Goal: Transaction & Acquisition: Purchase product/service

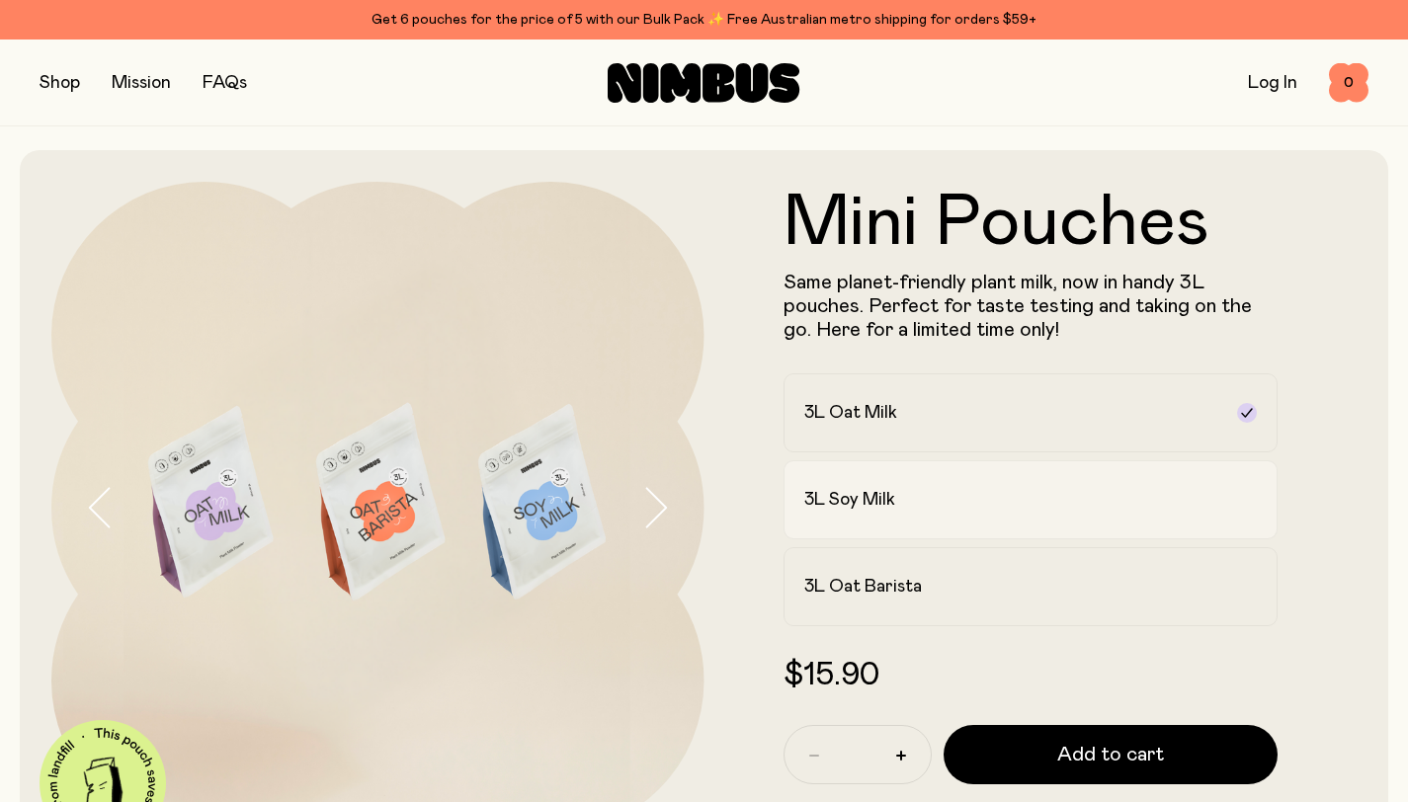
click at [891, 506] on h2 "3L Soy Milk" at bounding box center [849, 500] width 91 height 24
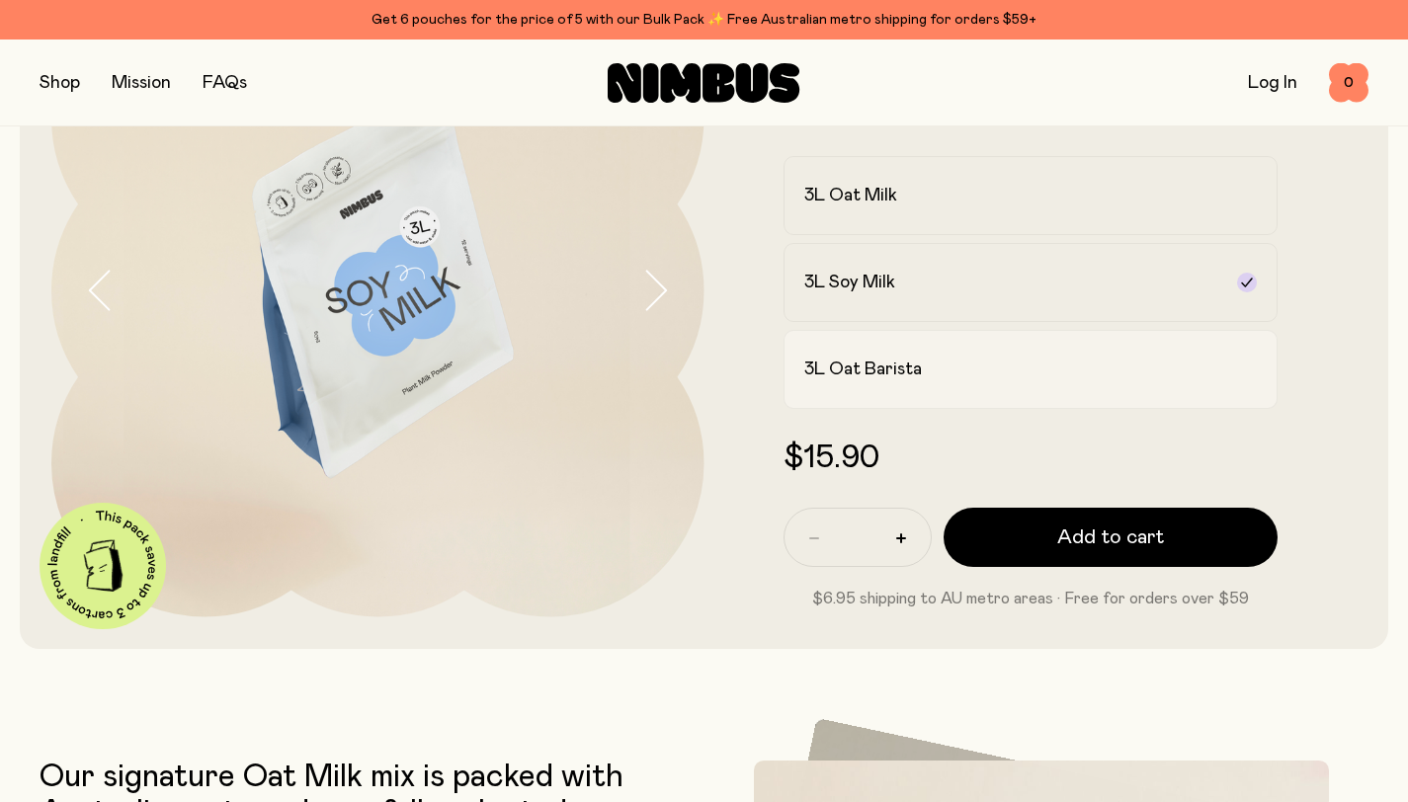
scroll to position [217, 0]
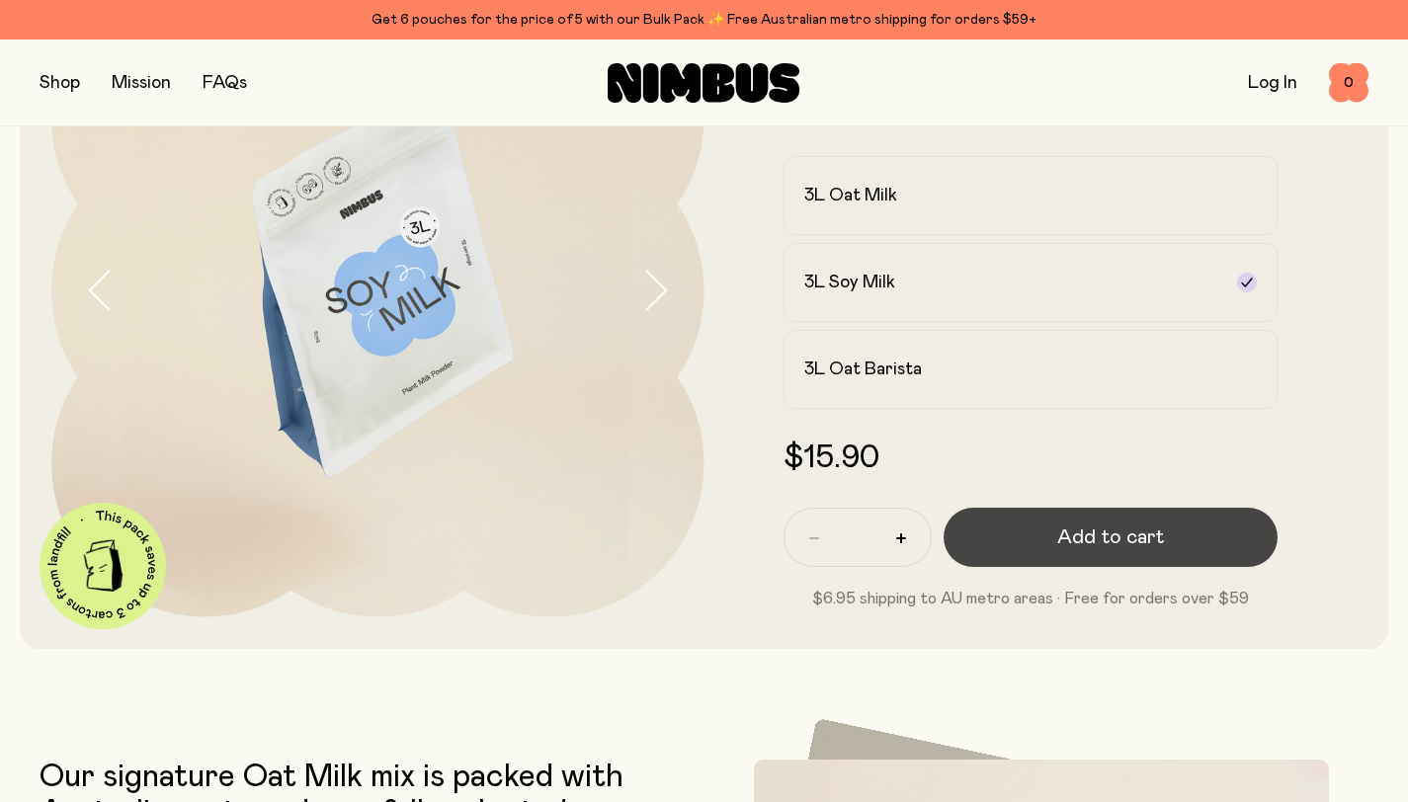
click at [1122, 536] on span "Add to cart" at bounding box center [1110, 538] width 107 height 28
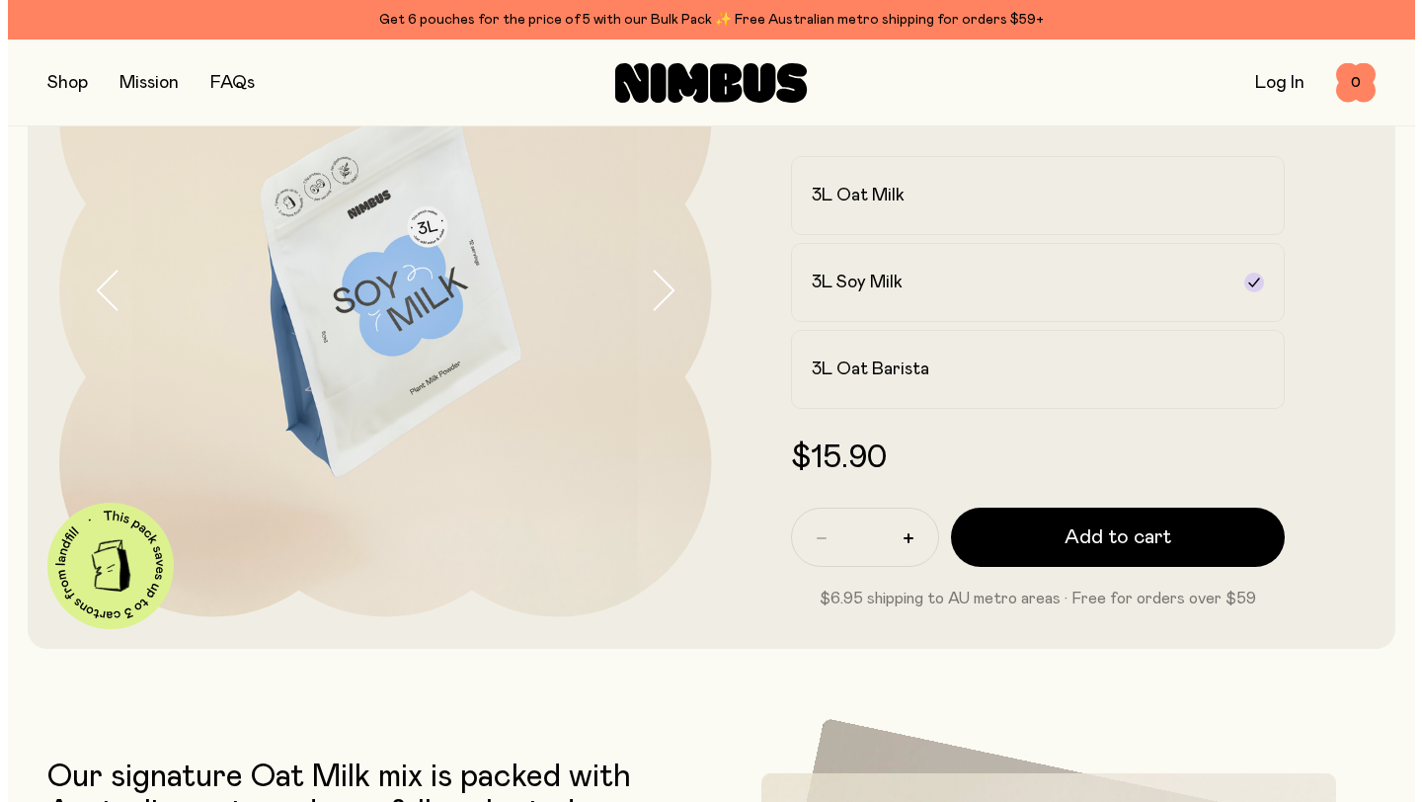
scroll to position [0, 0]
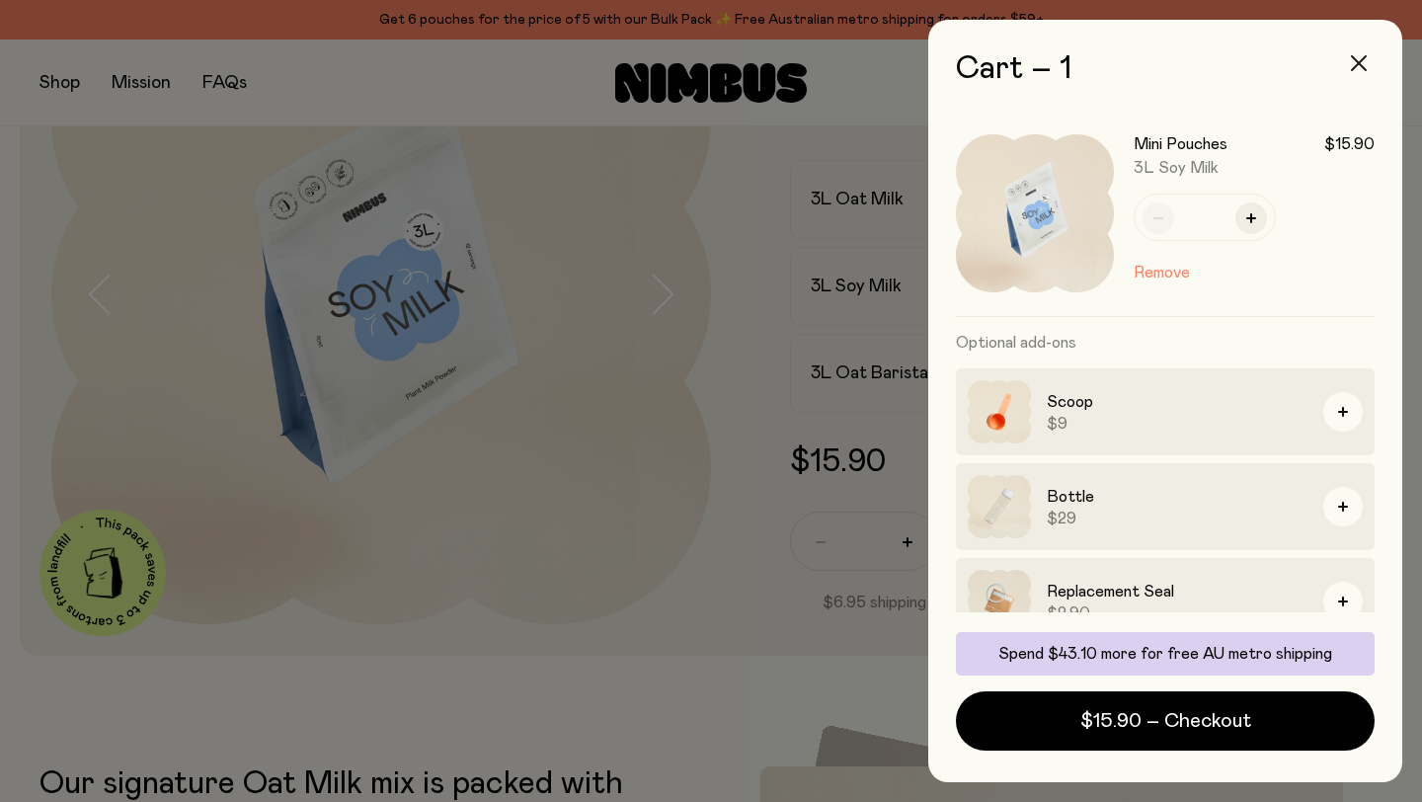
click at [1363, 60] on icon "button" at bounding box center [1359, 63] width 16 height 16
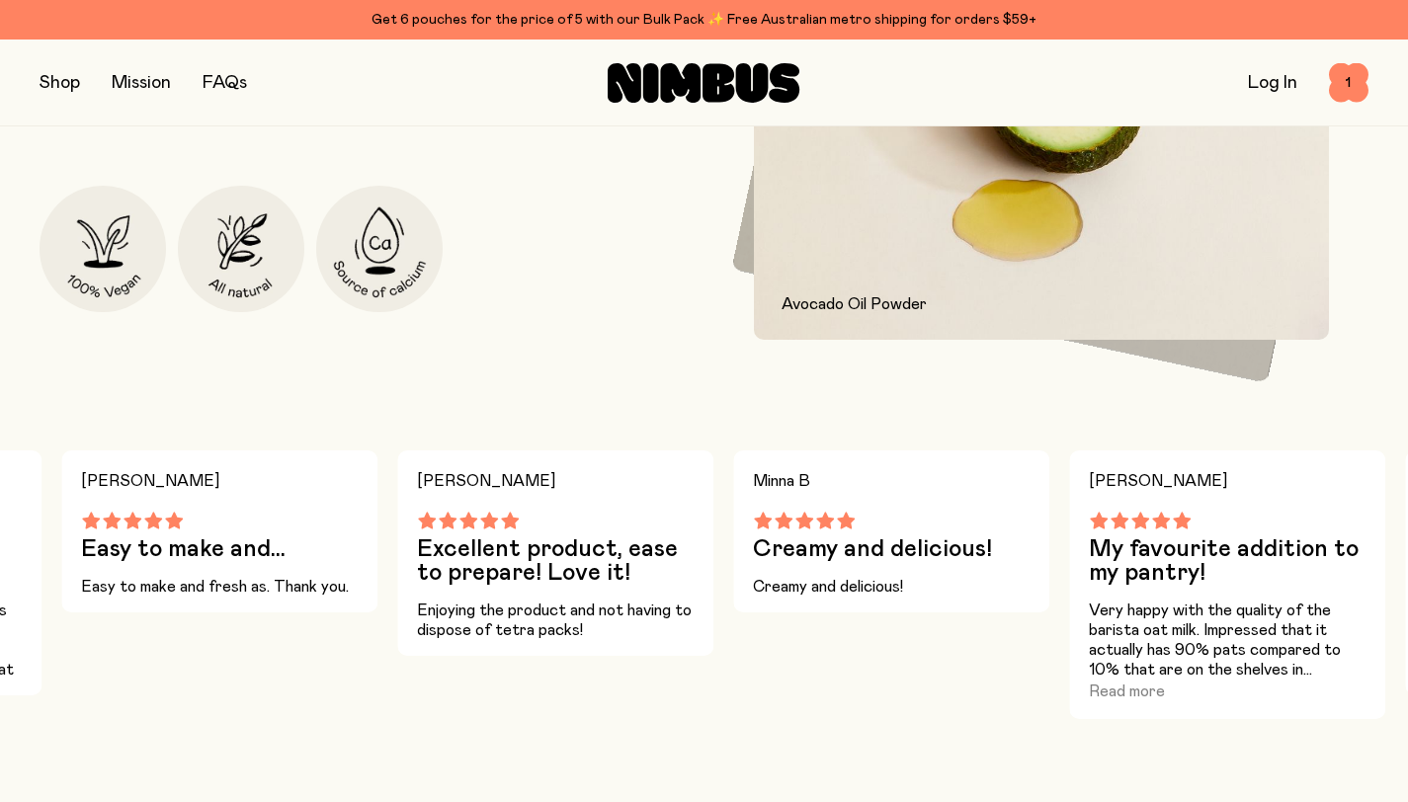
scroll to position [1119, 0]
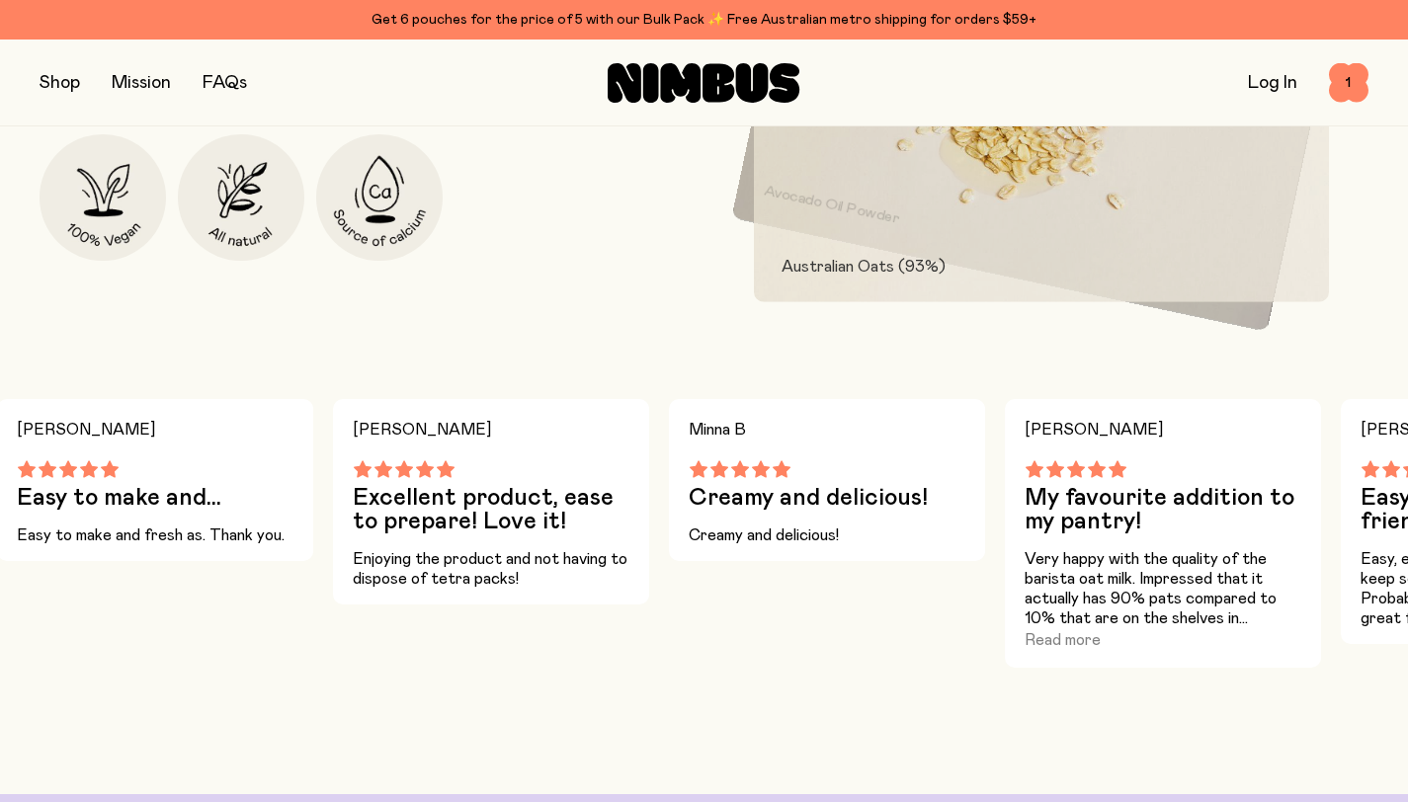
click at [338, 236] on img at bounding box center [379, 197] width 126 height 126
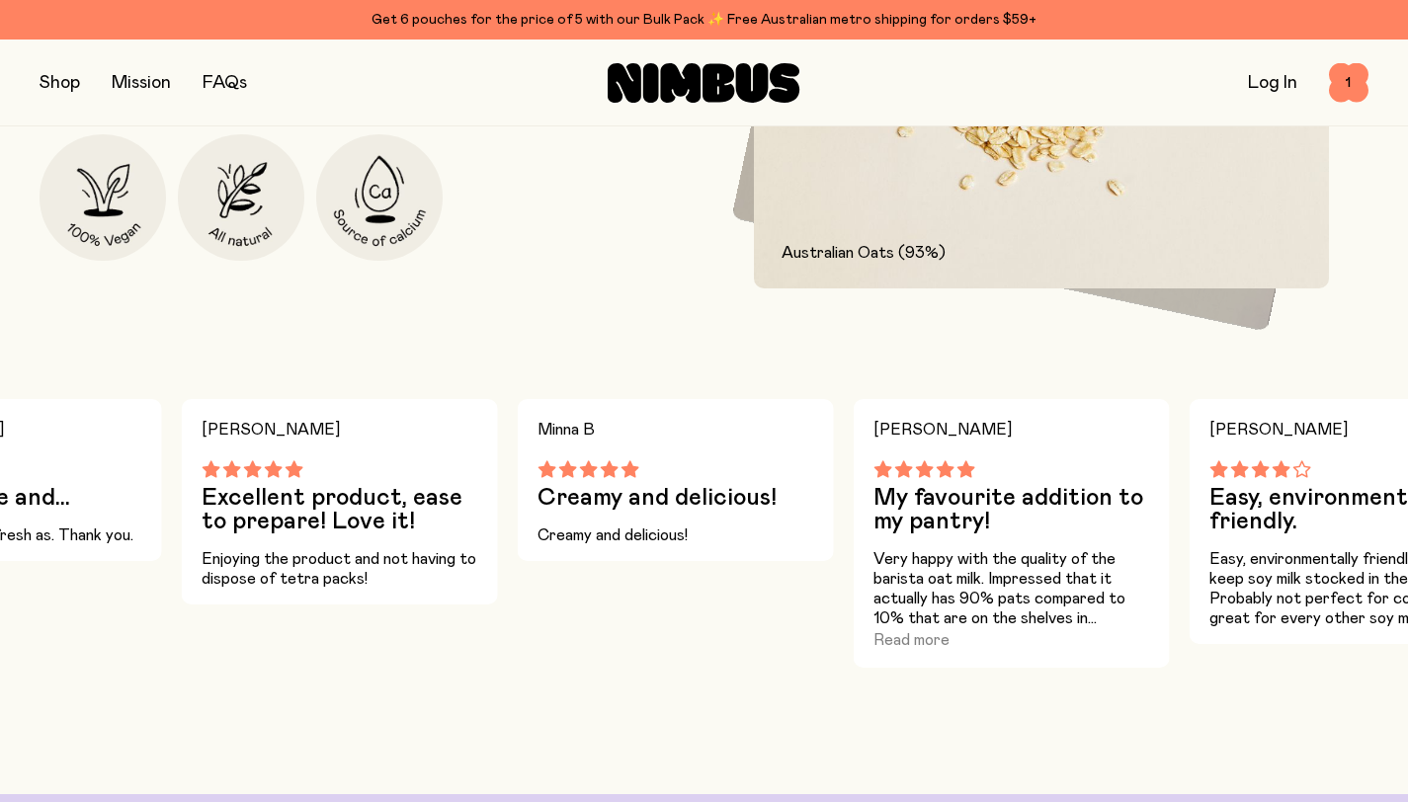
click at [233, 80] on link "FAQs" at bounding box center [225, 83] width 44 height 18
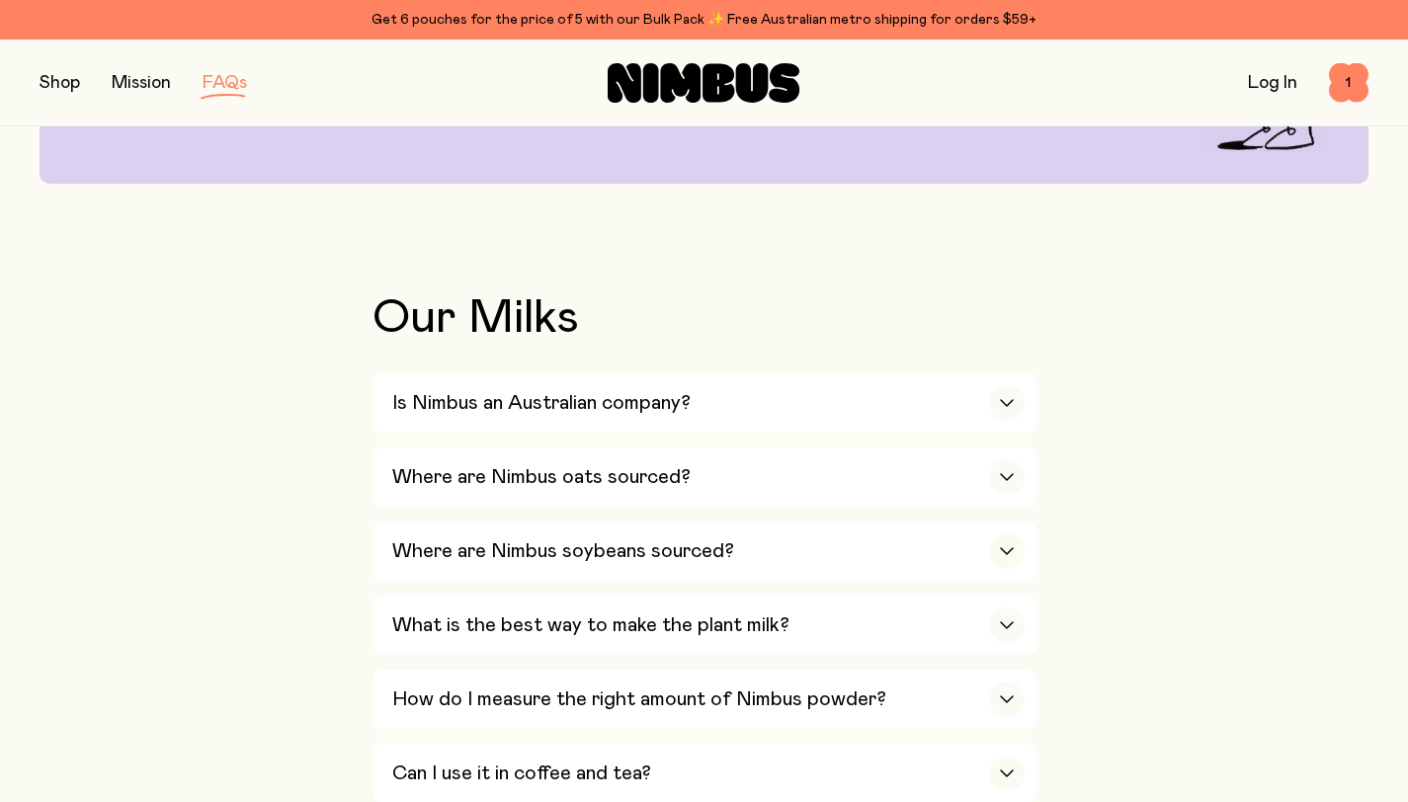
scroll to position [372, 0]
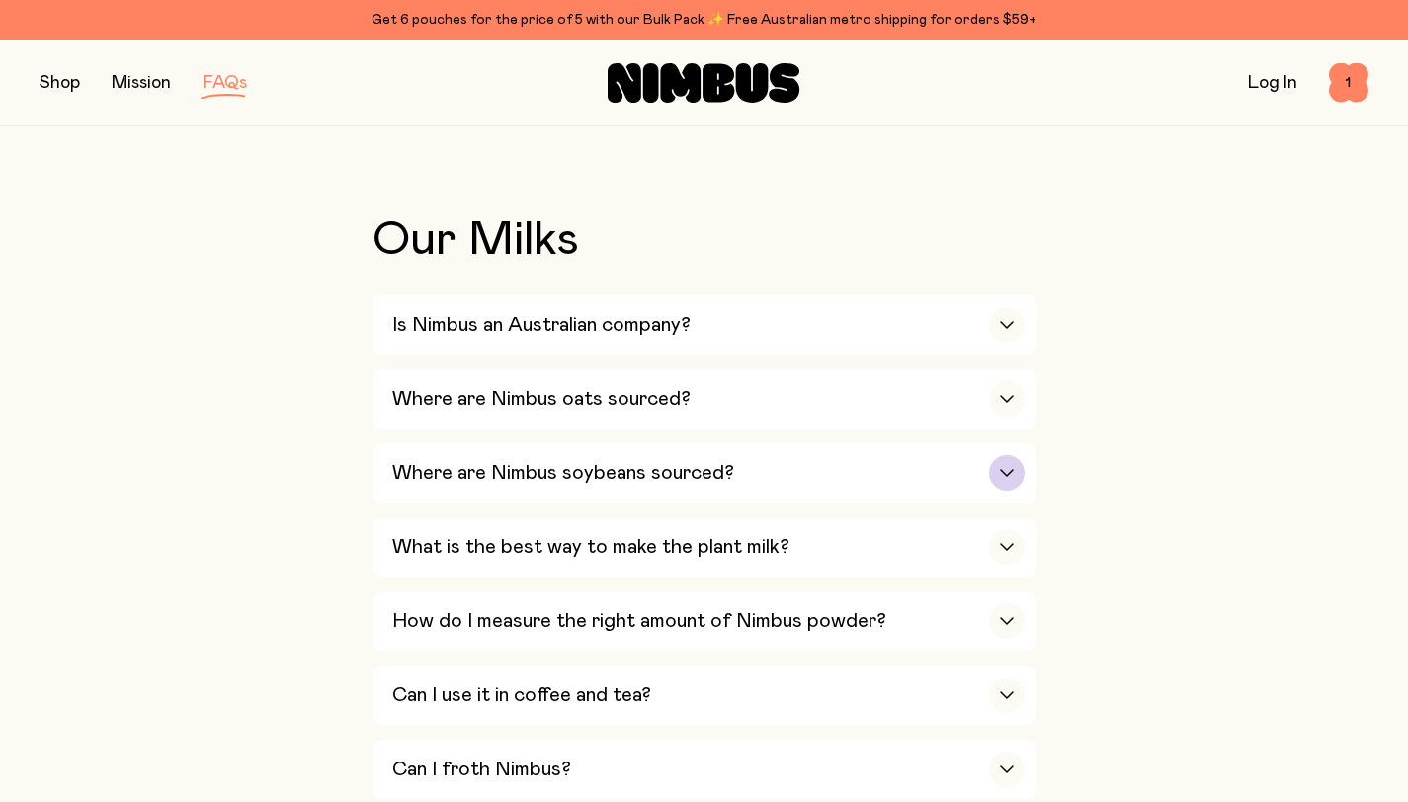
click at [1010, 477] on icon "button" at bounding box center [1007, 473] width 16 height 8
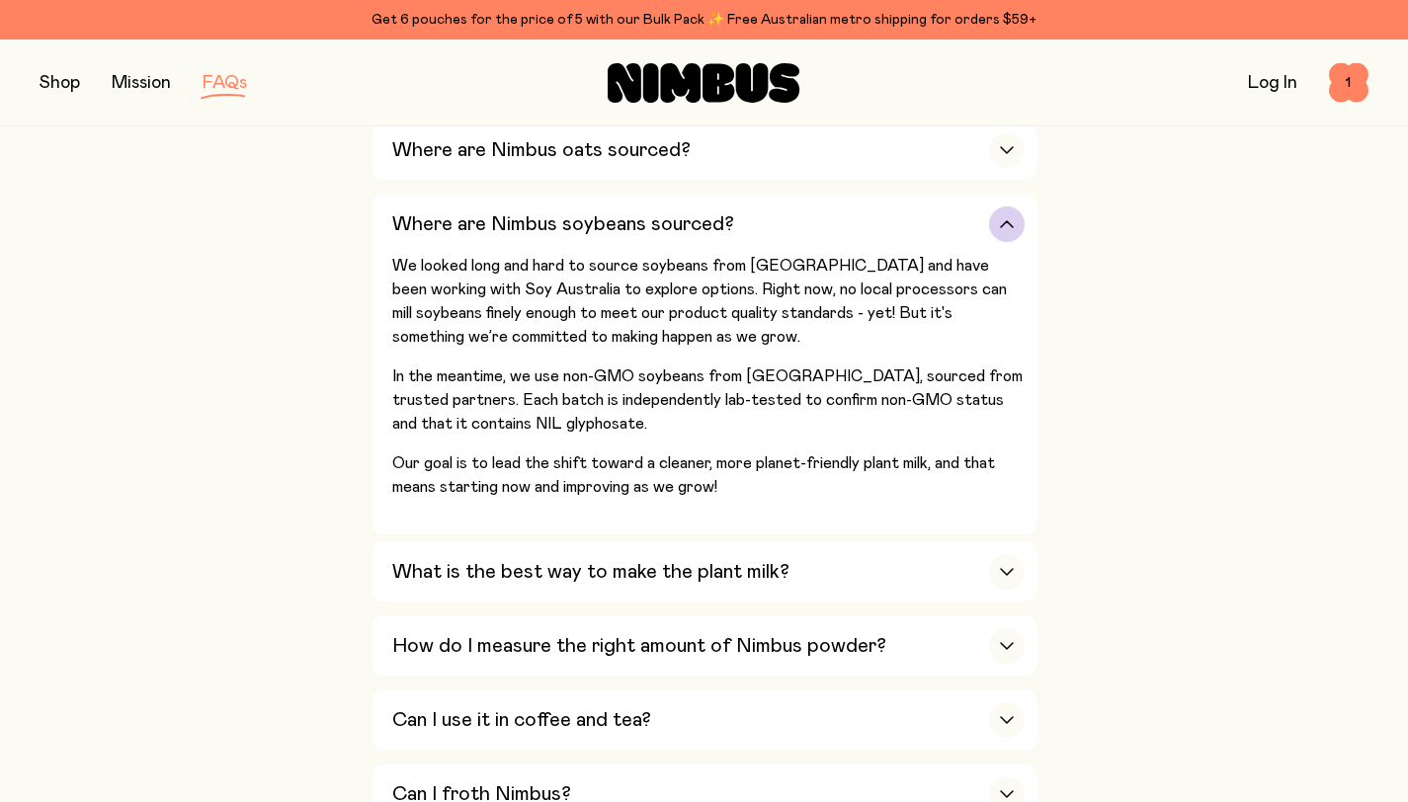
scroll to position [718, 0]
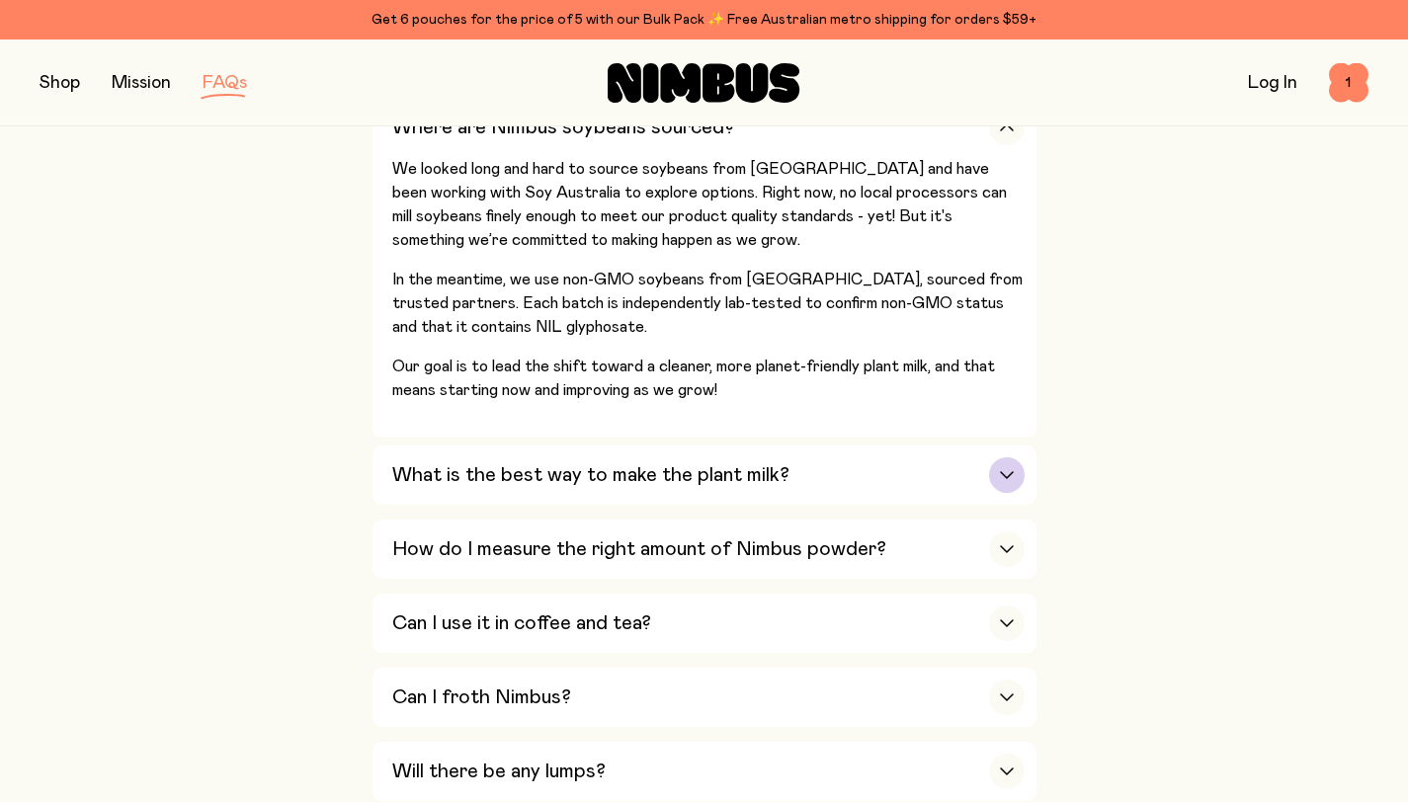
click at [1011, 475] on icon "button" at bounding box center [1007, 475] width 16 height 8
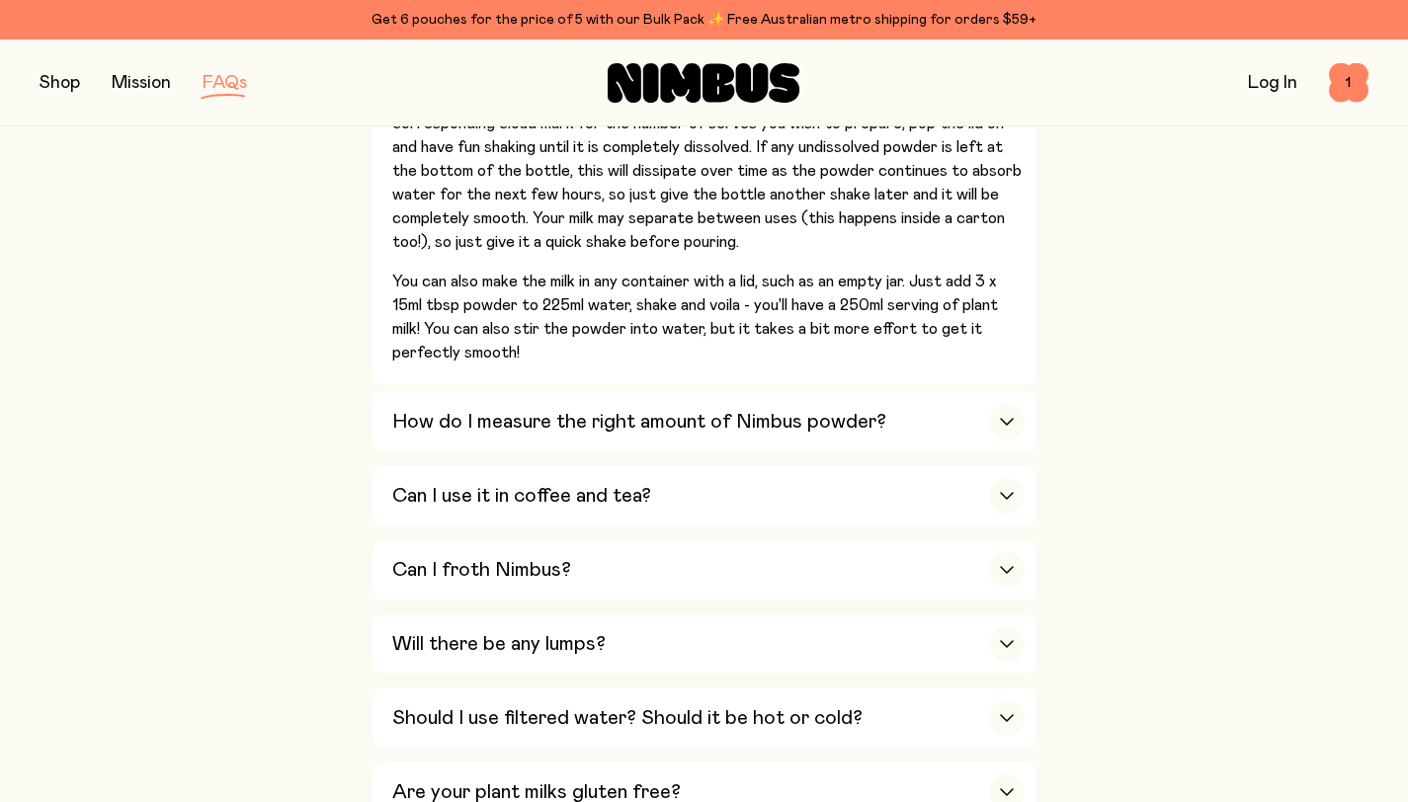
scroll to position [926, 0]
click at [1003, 498] on icon "button" at bounding box center [1007, 495] width 16 height 8
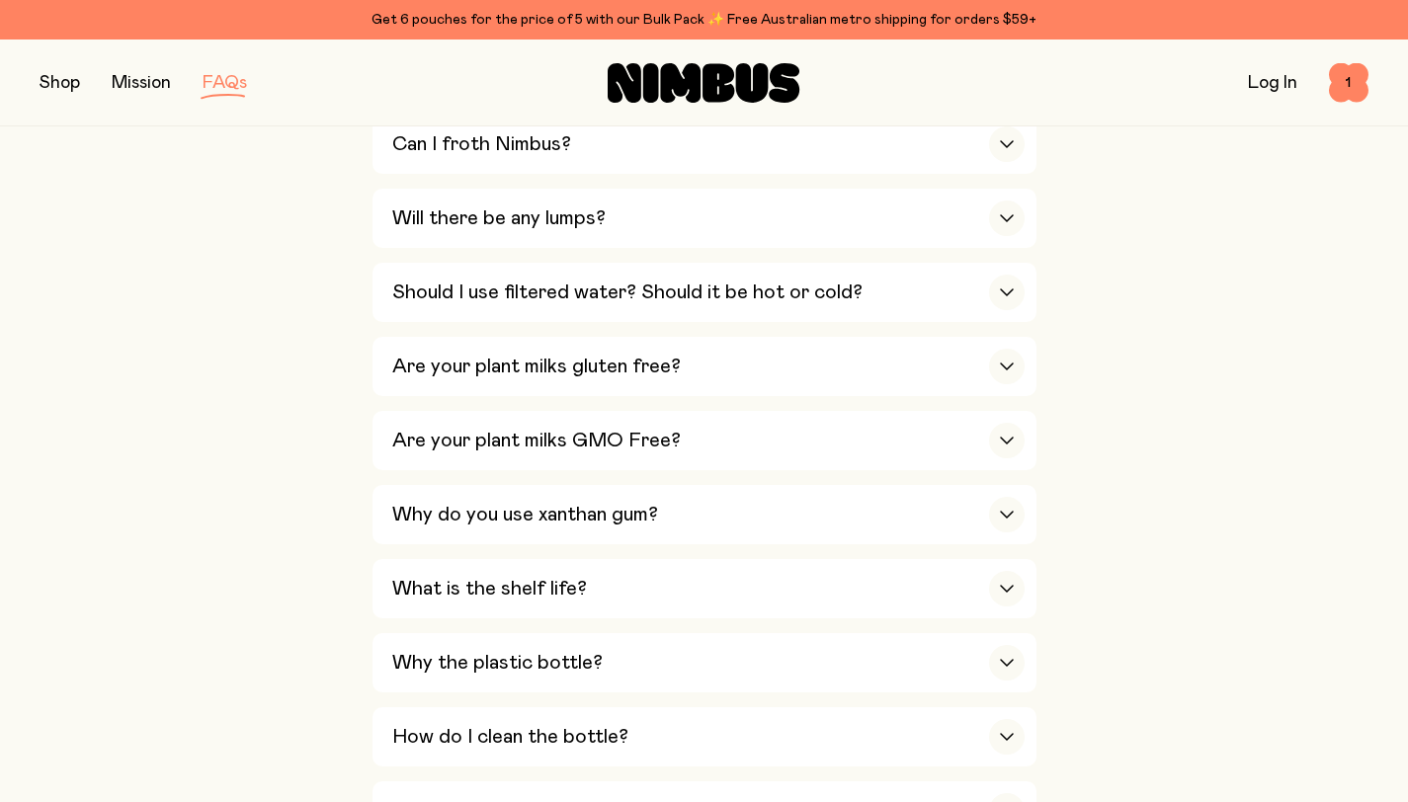
scroll to position [1411, 0]
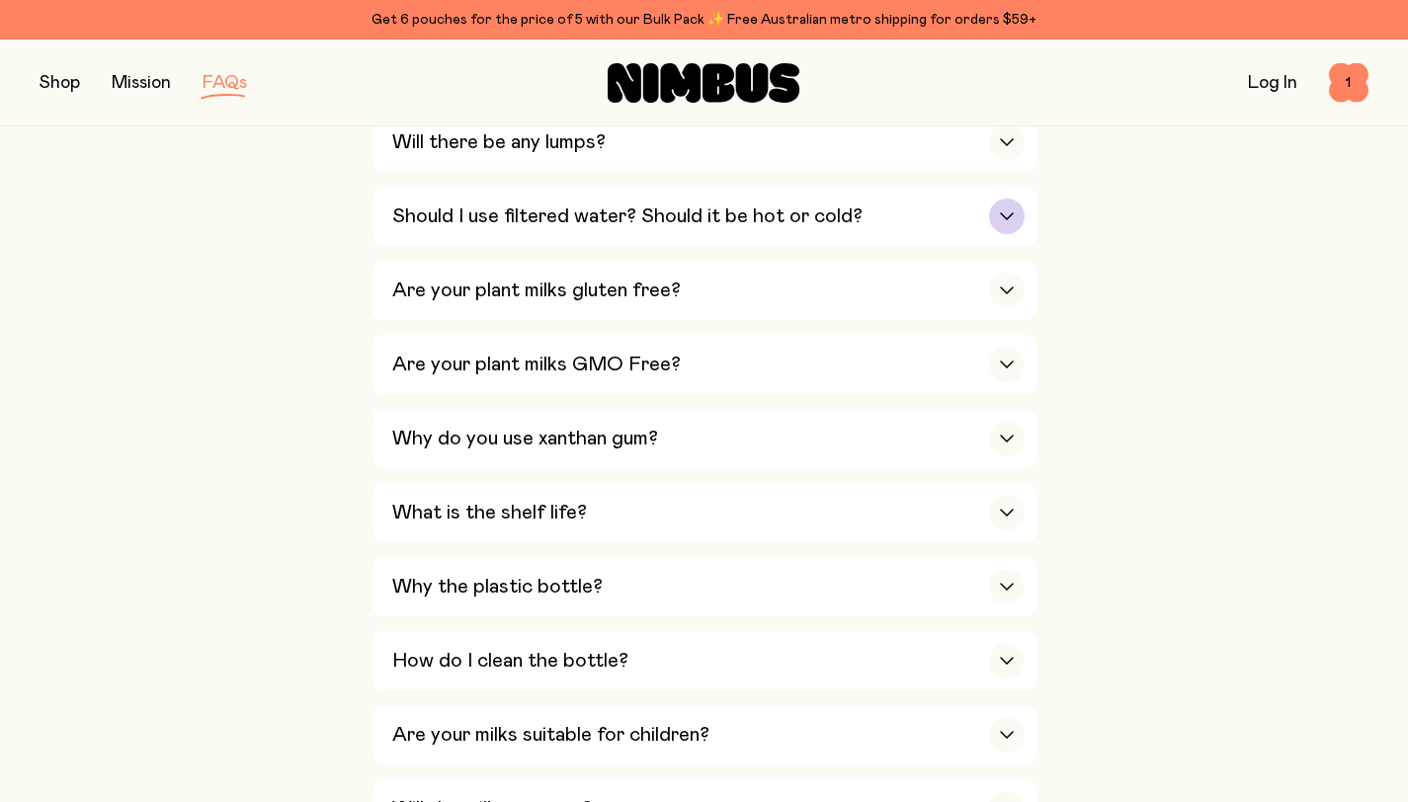
click at [1011, 220] on icon "button" at bounding box center [1007, 216] width 16 height 8
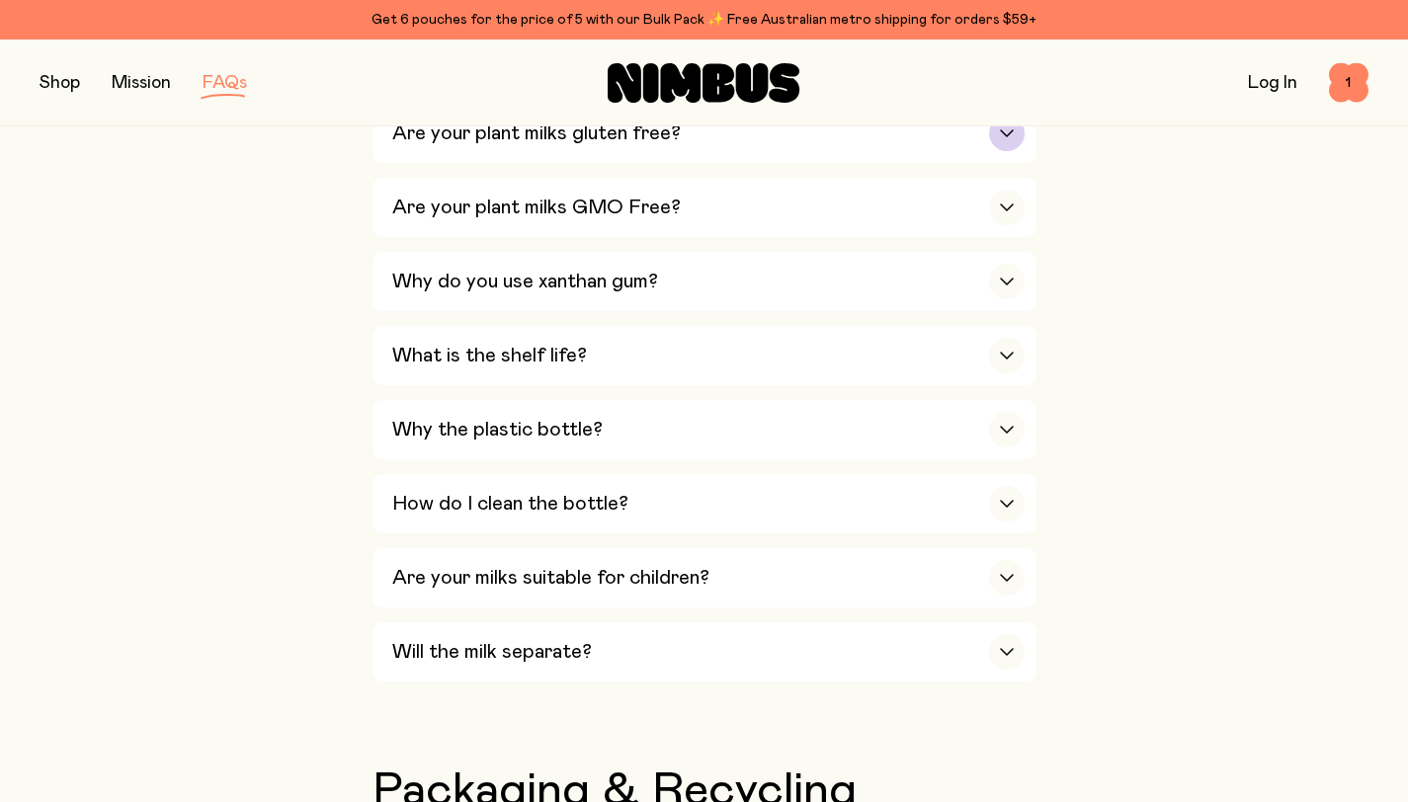
scroll to position [1303, 0]
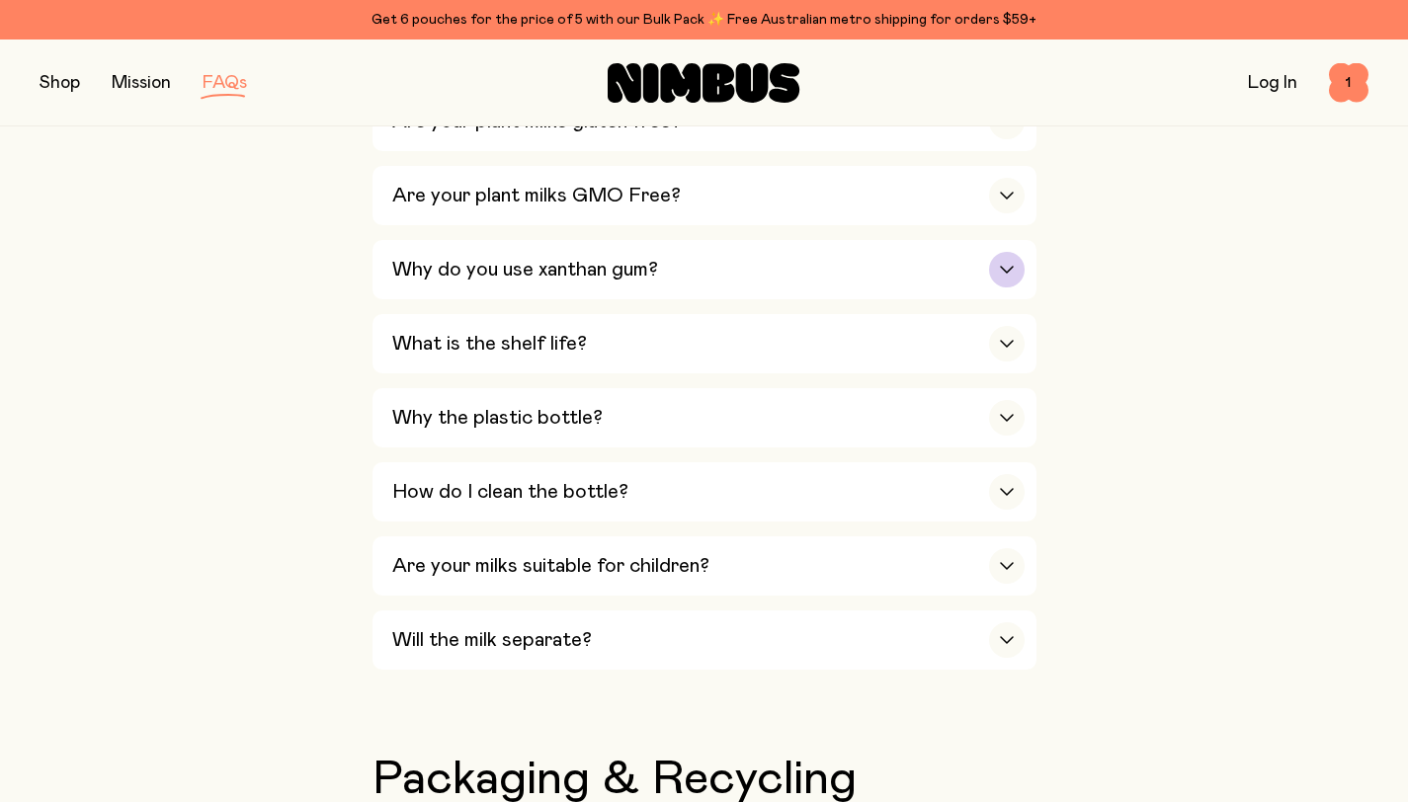
click at [1004, 274] on icon "button" at bounding box center [1007, 270] width 16 height 8
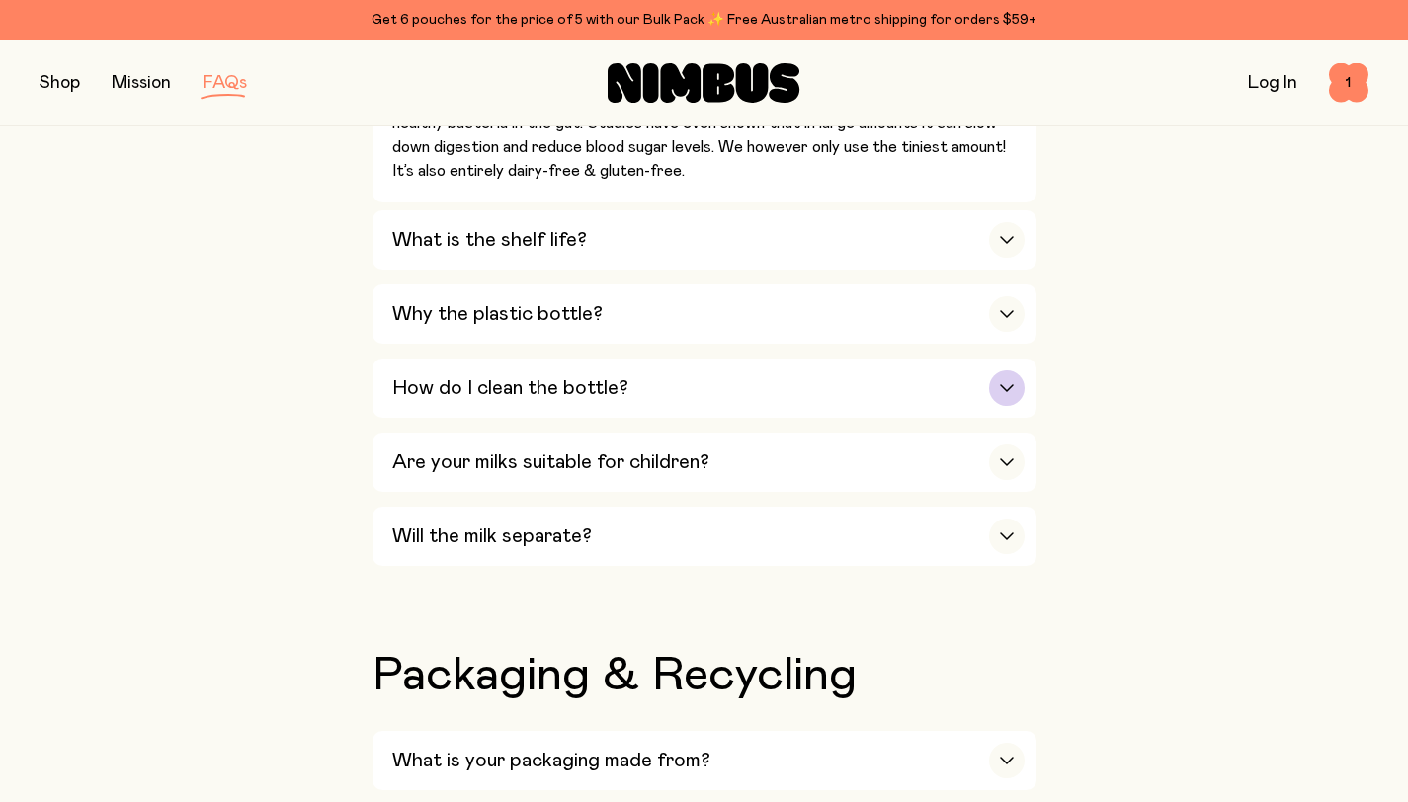
scroll to position [1528, 0]
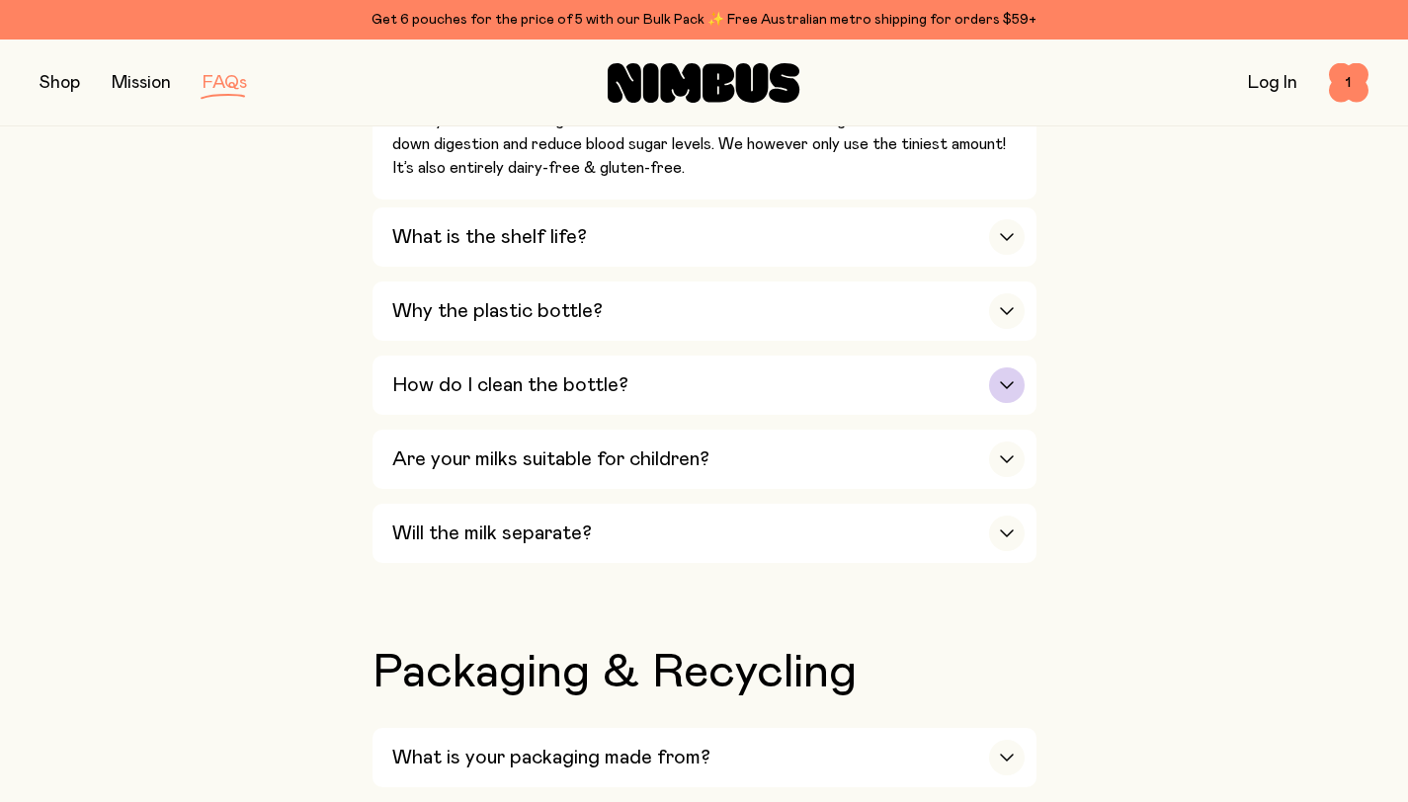
click at [1002, 388] on icon "button" at bounding box center [1007, 385] width 12 height 6
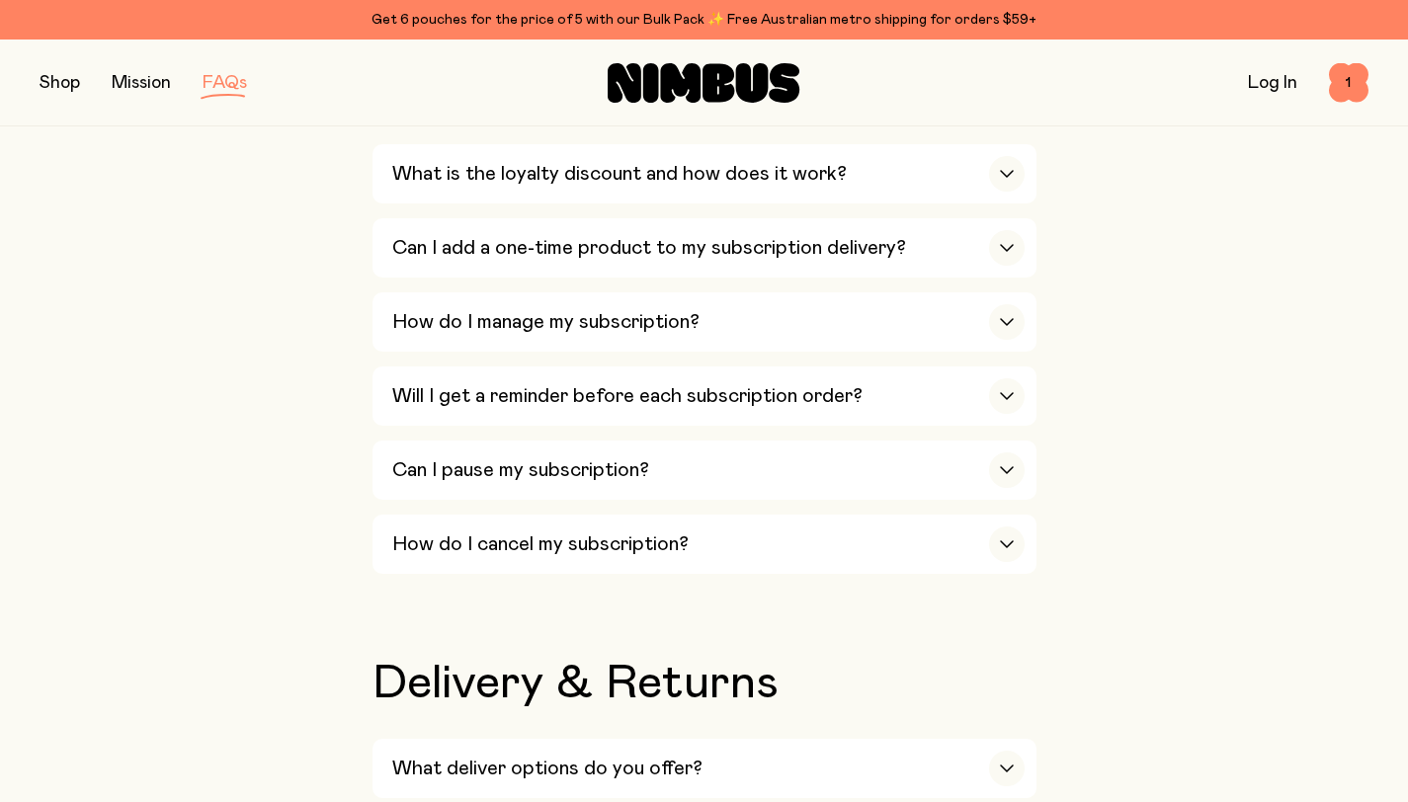
scroll to position [2720, 0]
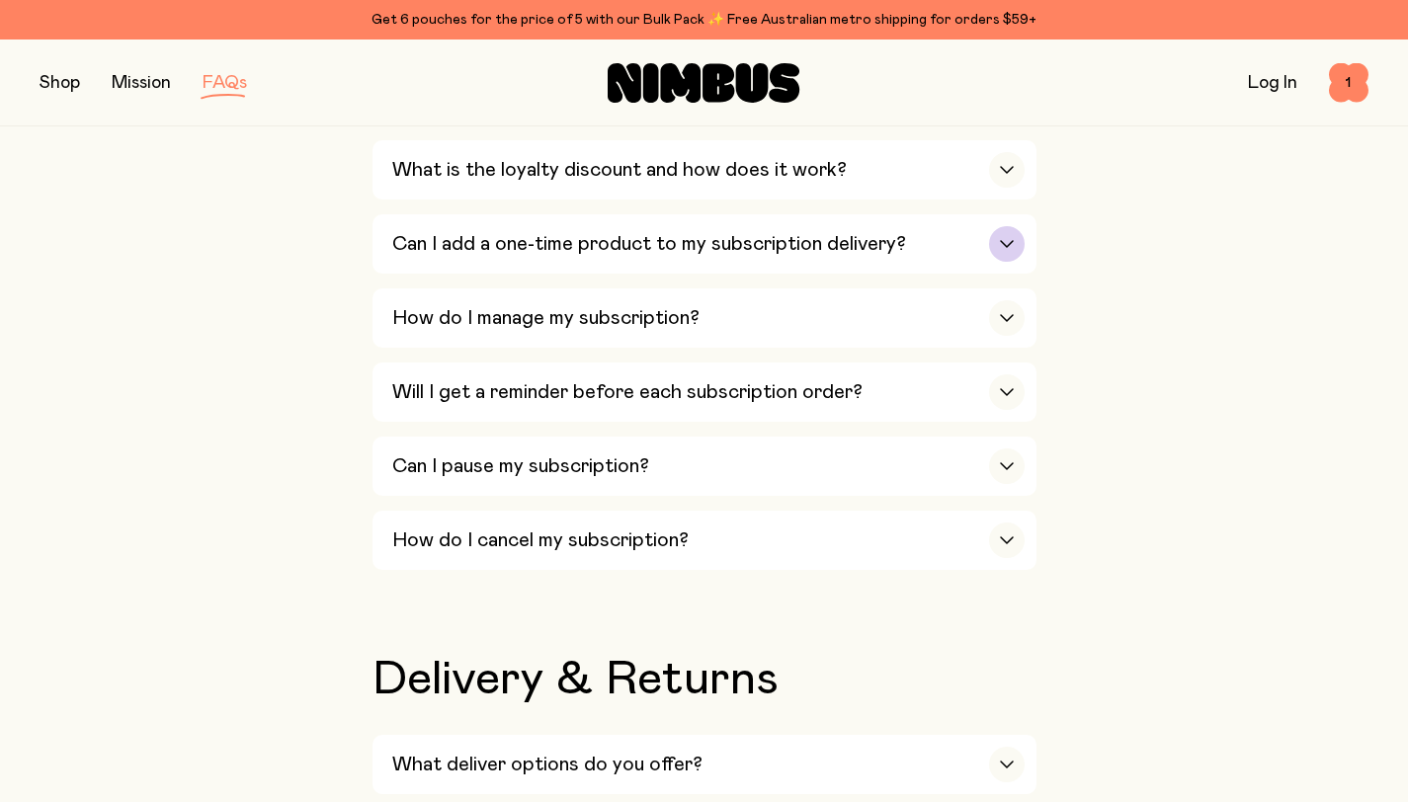
click at [1013, 248] on icon "button" at bounding box center [1007, 244] width 16 height 8
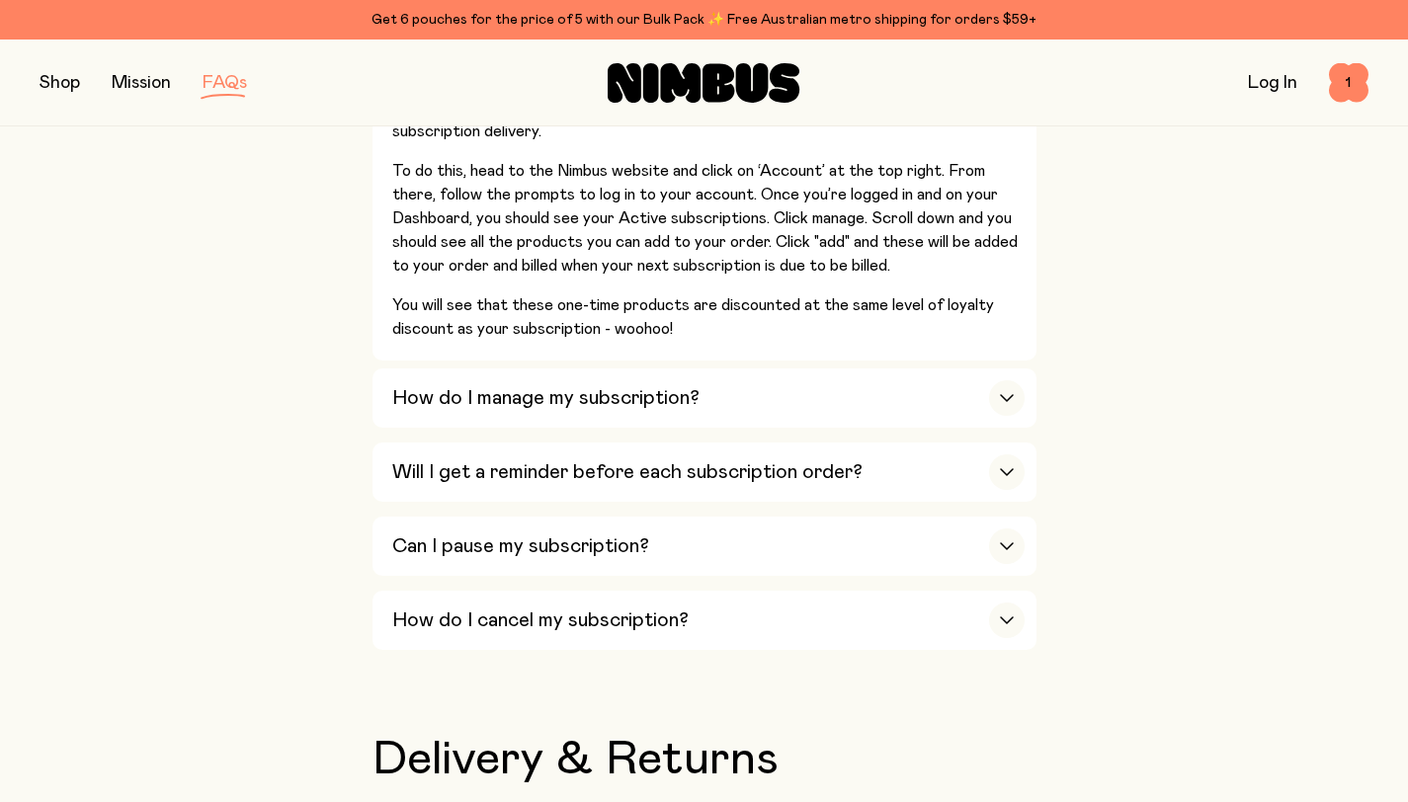
scroll to position [2956, 0]
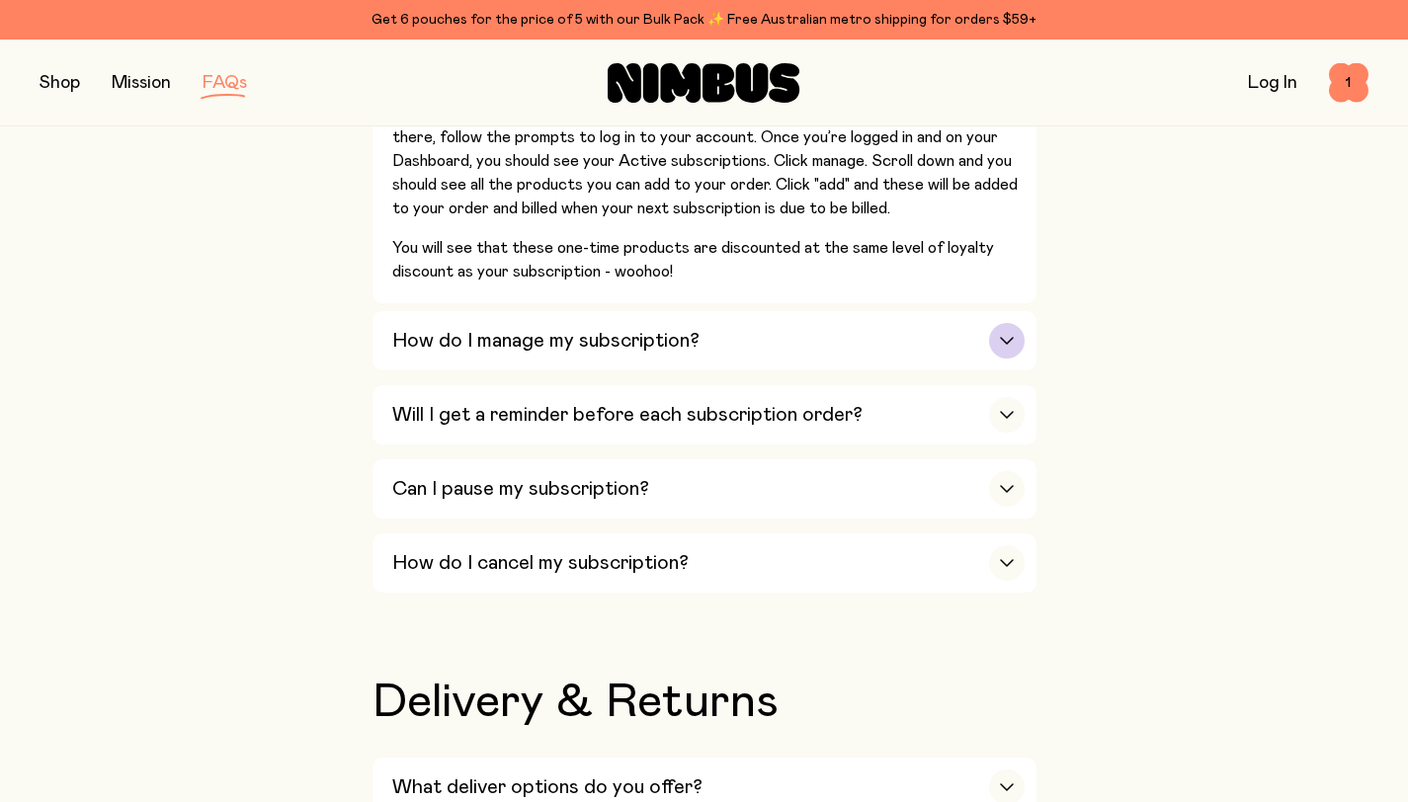
click at [1006, 356] on div "button" at bounding box center [1007, 341] width 36 height 36
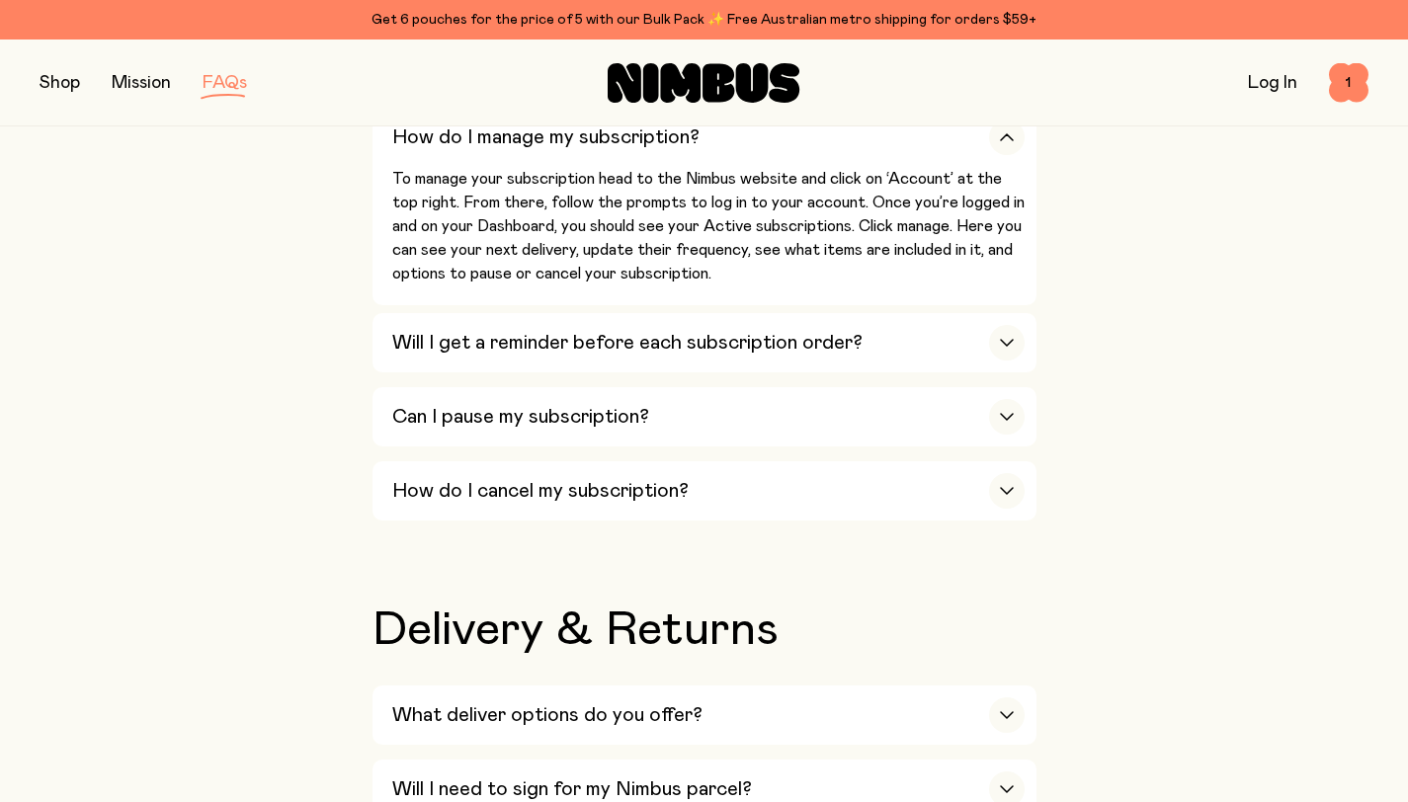
scroll to position [3363, 0]
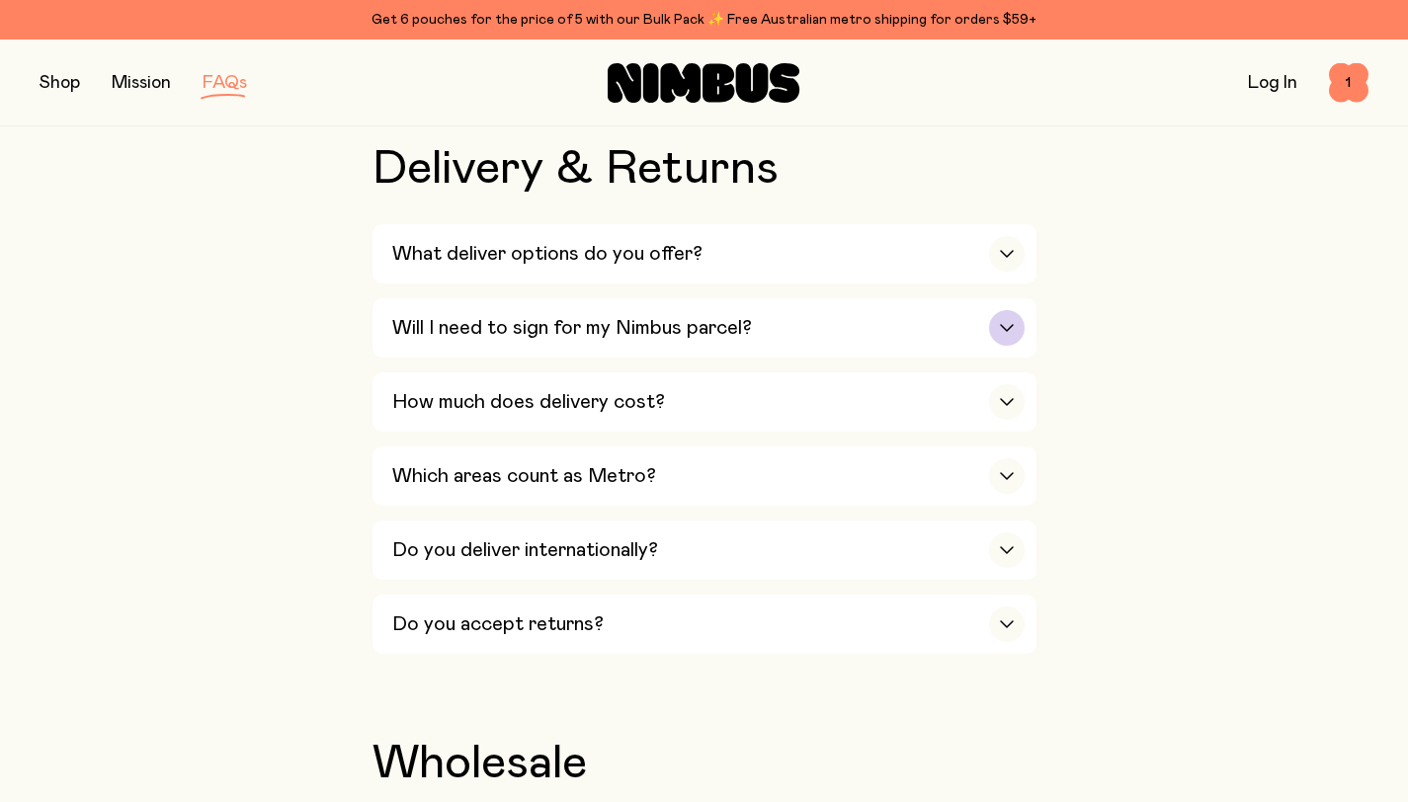
click at [1013, 332] on icon "button" at bounding box center [1007, 328] width 16 height 8
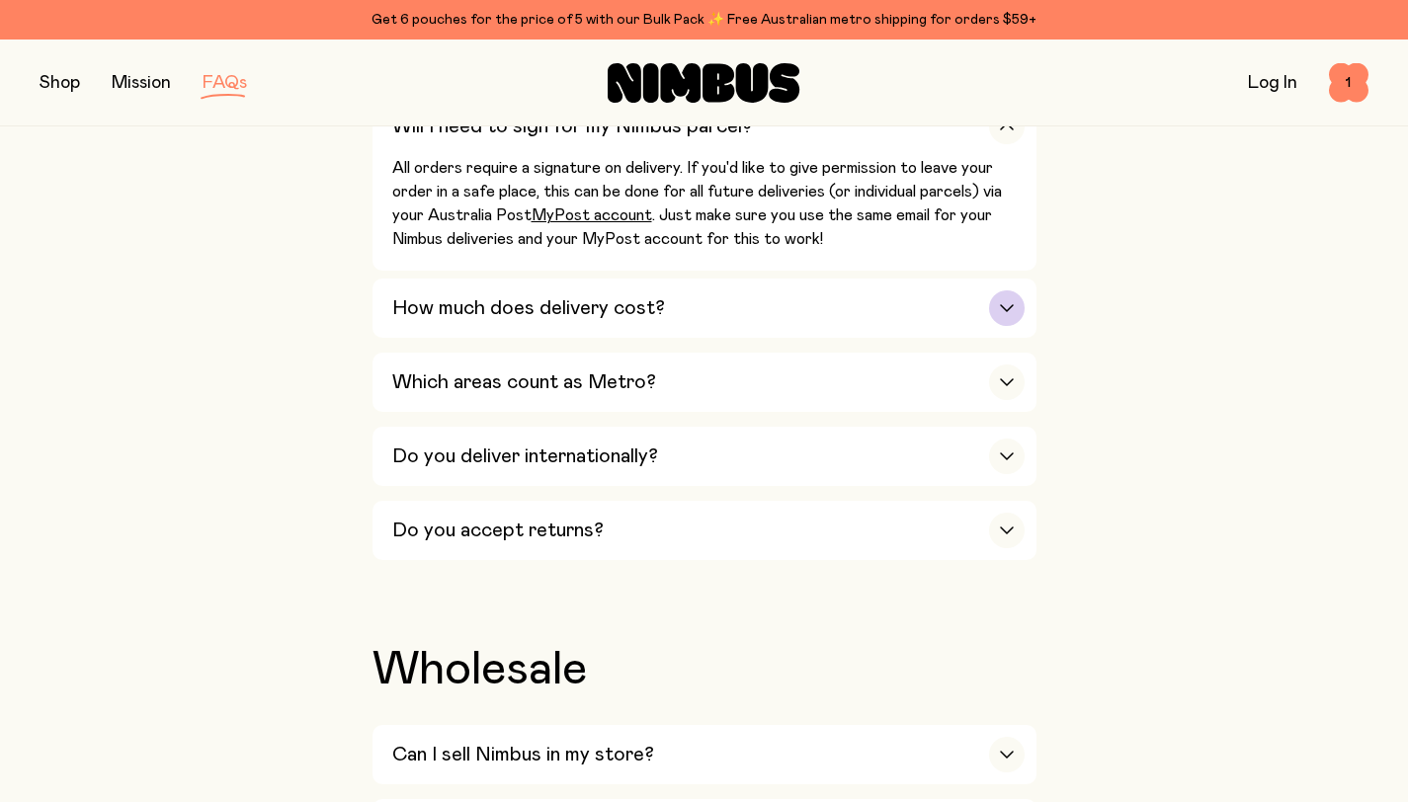
scroll to position [3565, 0]
click at [1006, 399] on div "button" at bounding box center [1007, 382] width 36 height 36
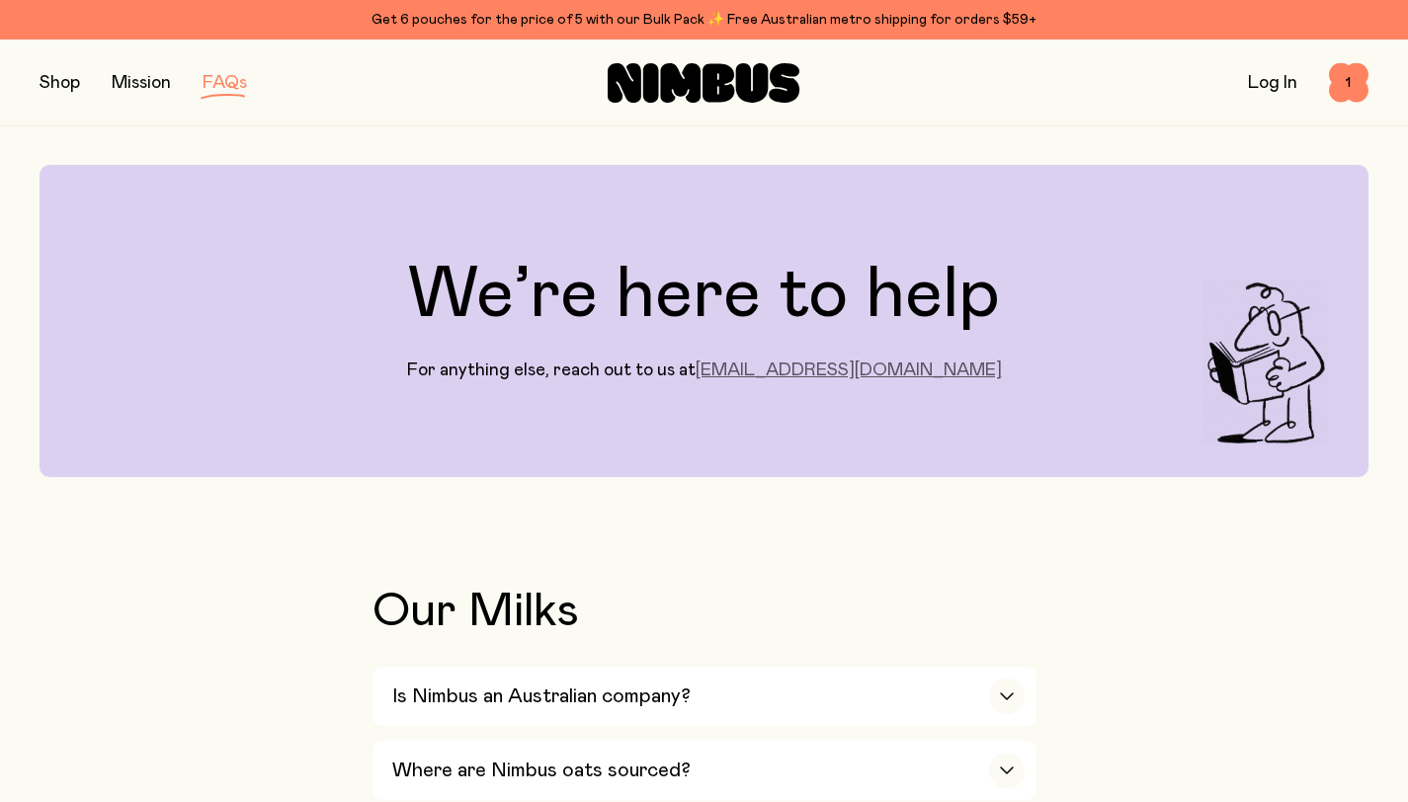
scroll to position [0, 0]
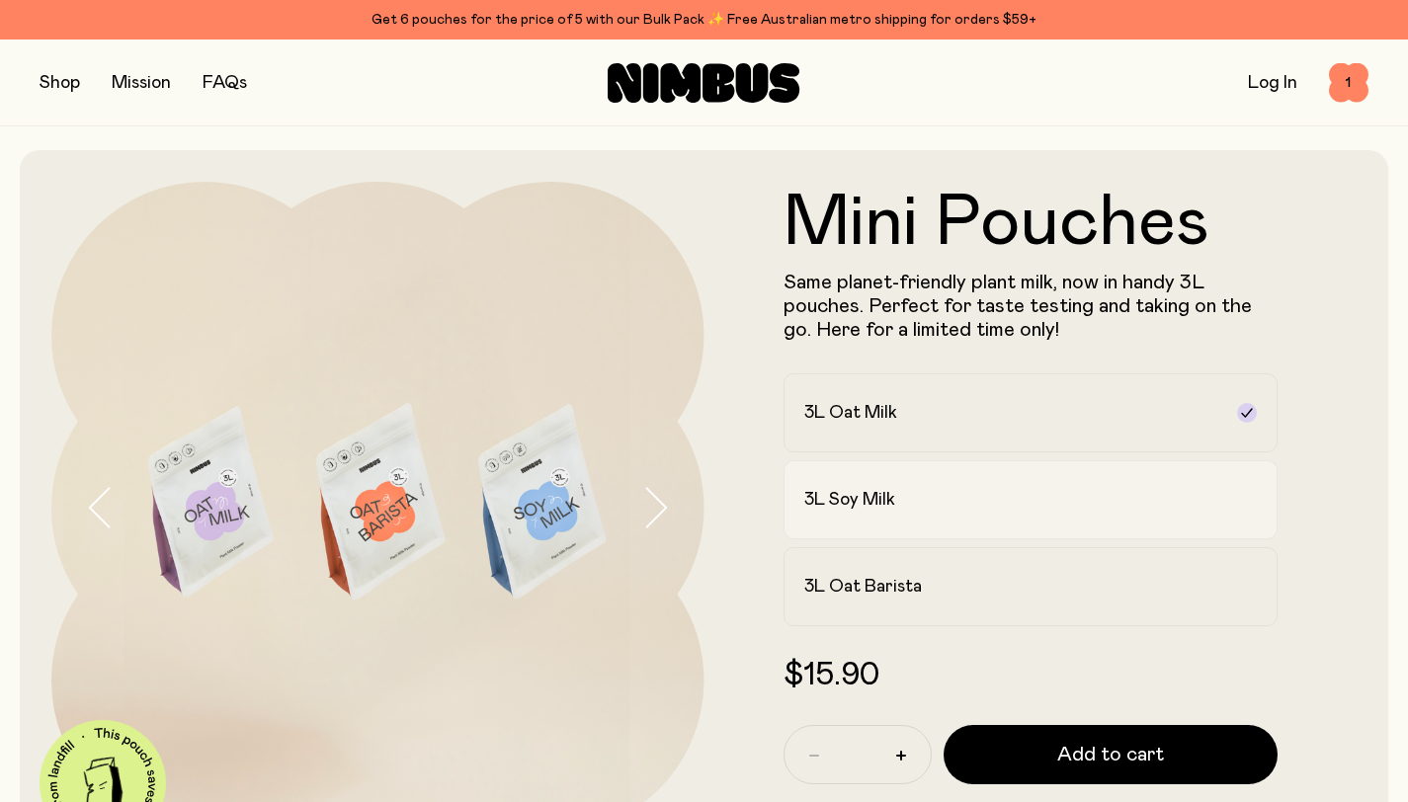
click at [905, 492] on div "3L Soy Milk" at bounding box center [1013, 500] width 418 height 24
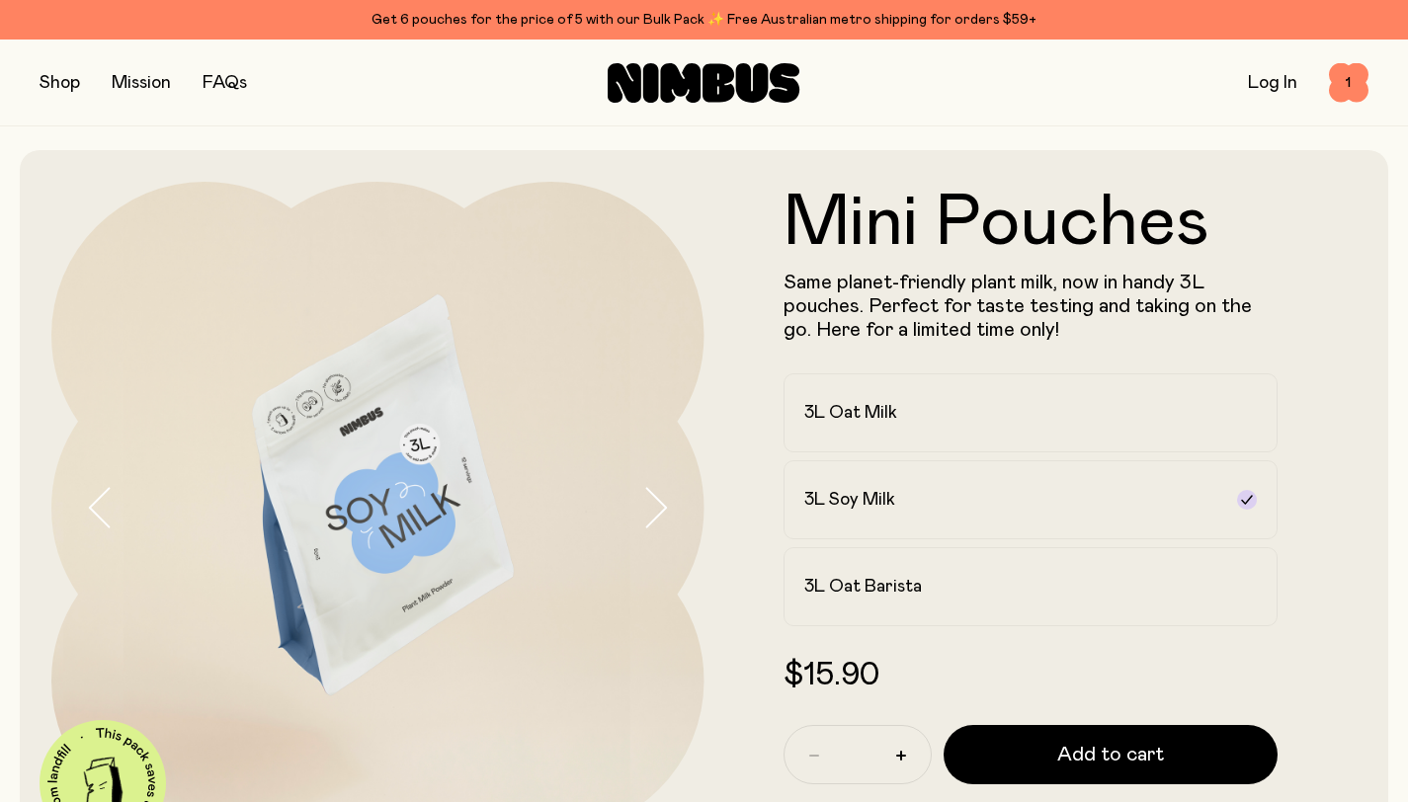
click at [400, 530] on img at bounding box center [377, 508] width 653 height 653
click at [666, 510] on icon "button" at bounding box center [655, 507] width 28 height 41
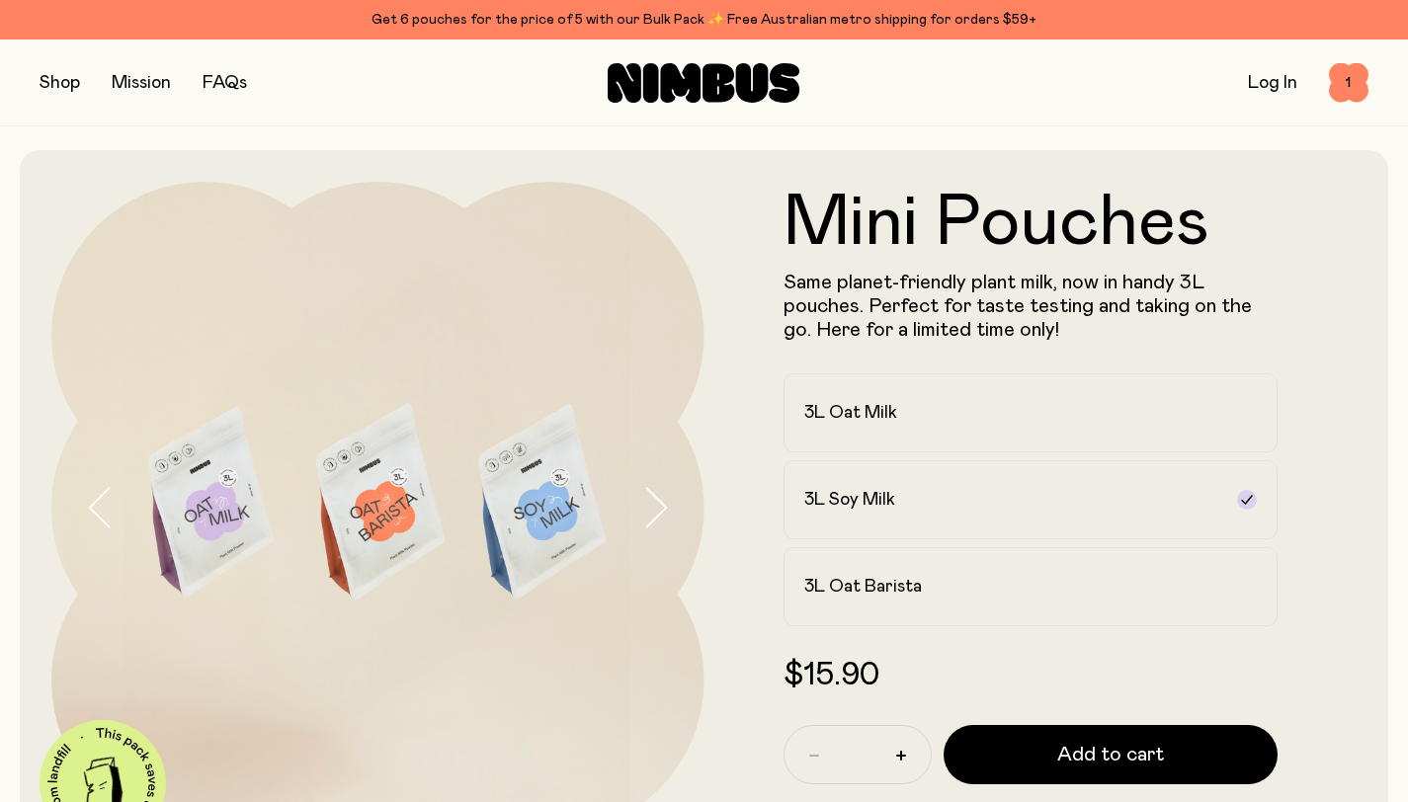
click at [665, 510] on icon "button" at bounding box center [655, 507] width 28 height 41
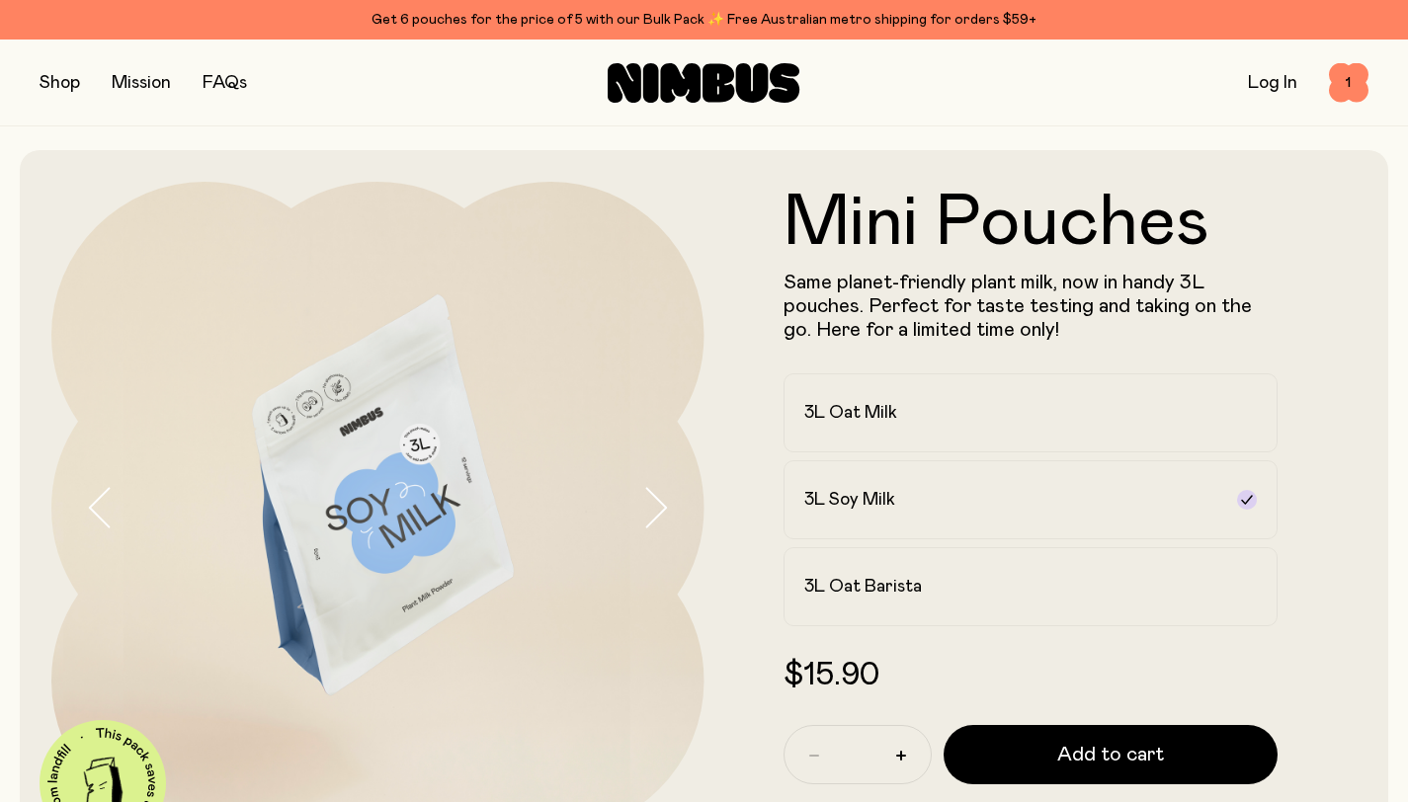
click at [665, 510] on icon "button" at bounding box center [655, 507] width 28 height 41
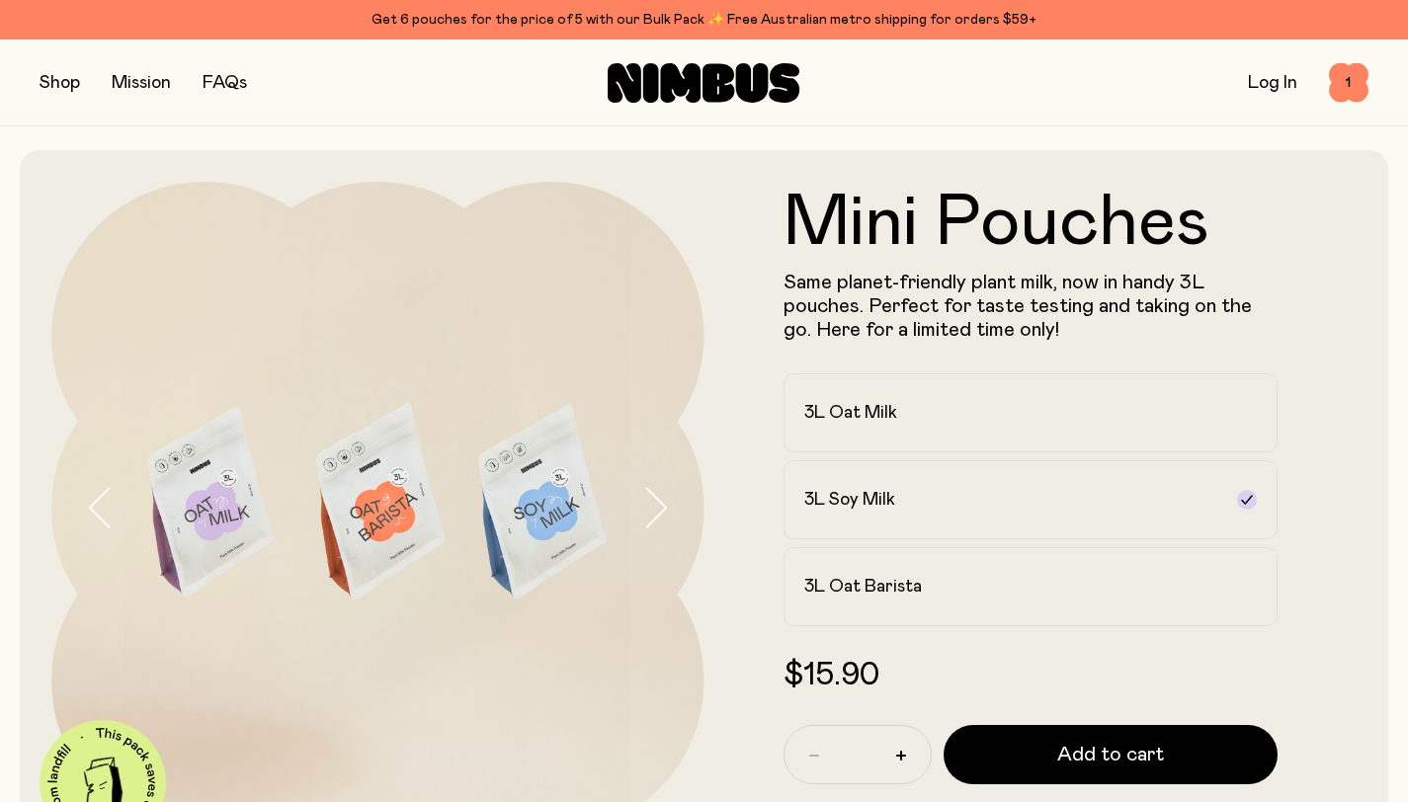
click at [665, 510] on icon "button" at bounding box center [655, 507] width 28 height 41
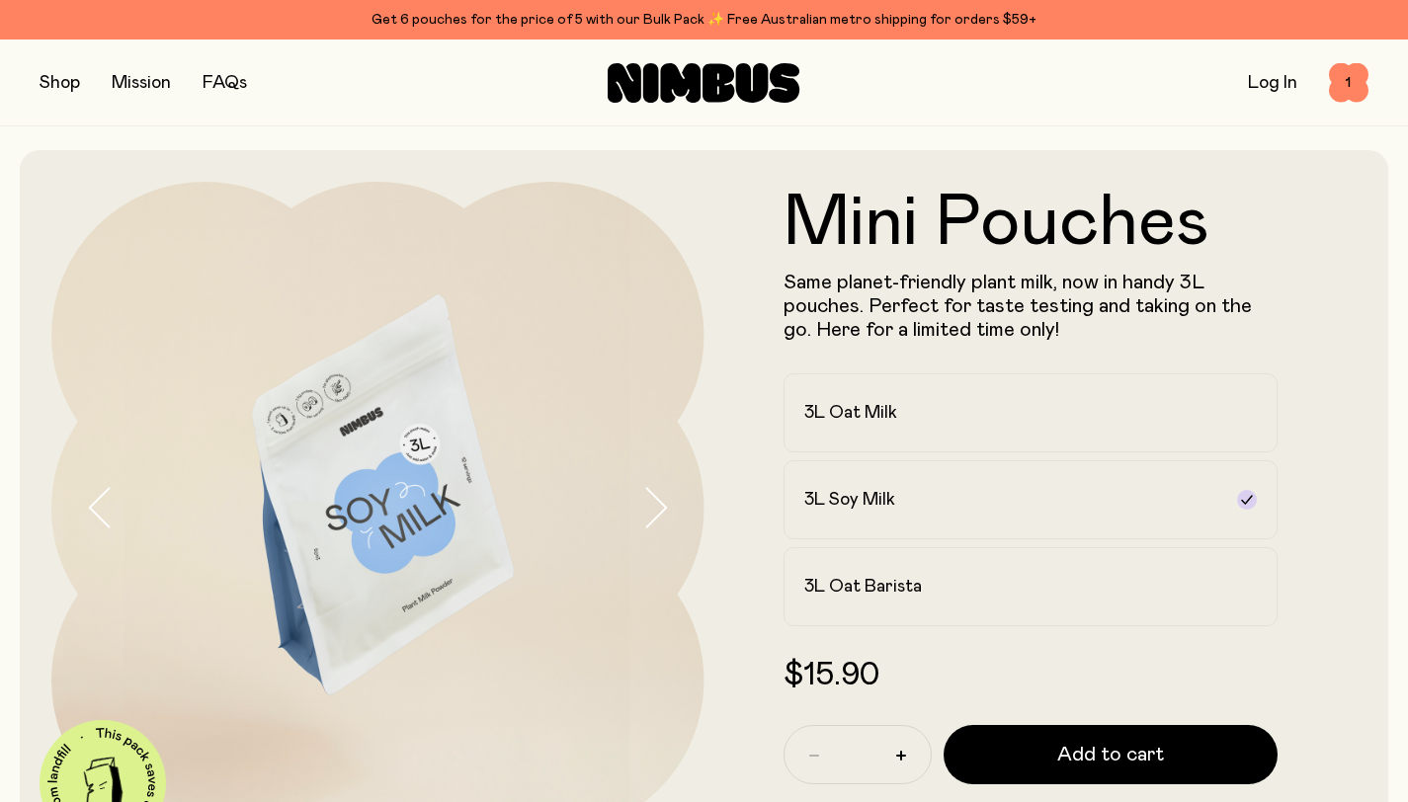
click at [665, 510] on icon "button" at bounding box center [655, 507] width 28 height 41
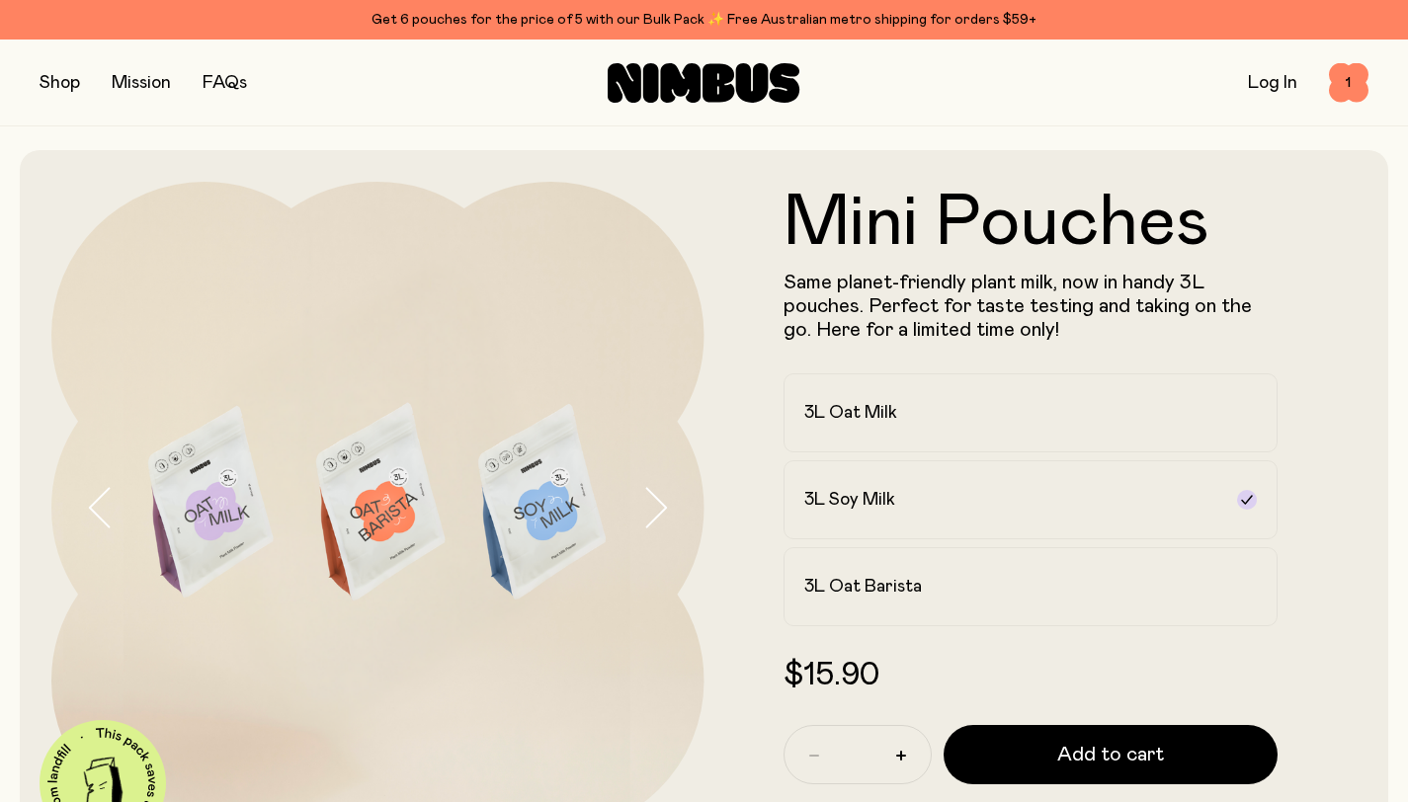
click at [665, 510] on icon "button" at bounding box center [655, 507] width 28 height 41
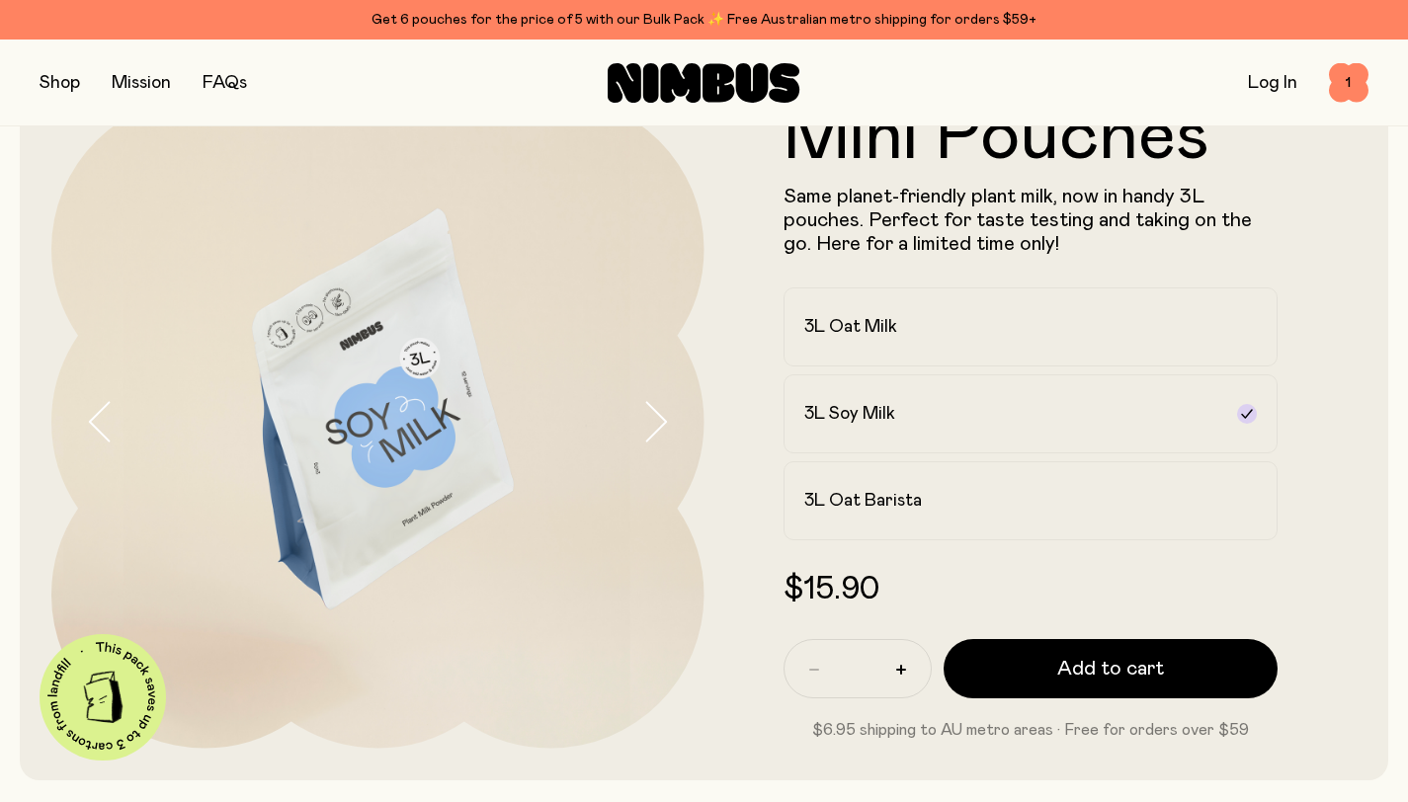
scroll to position [144, 0]
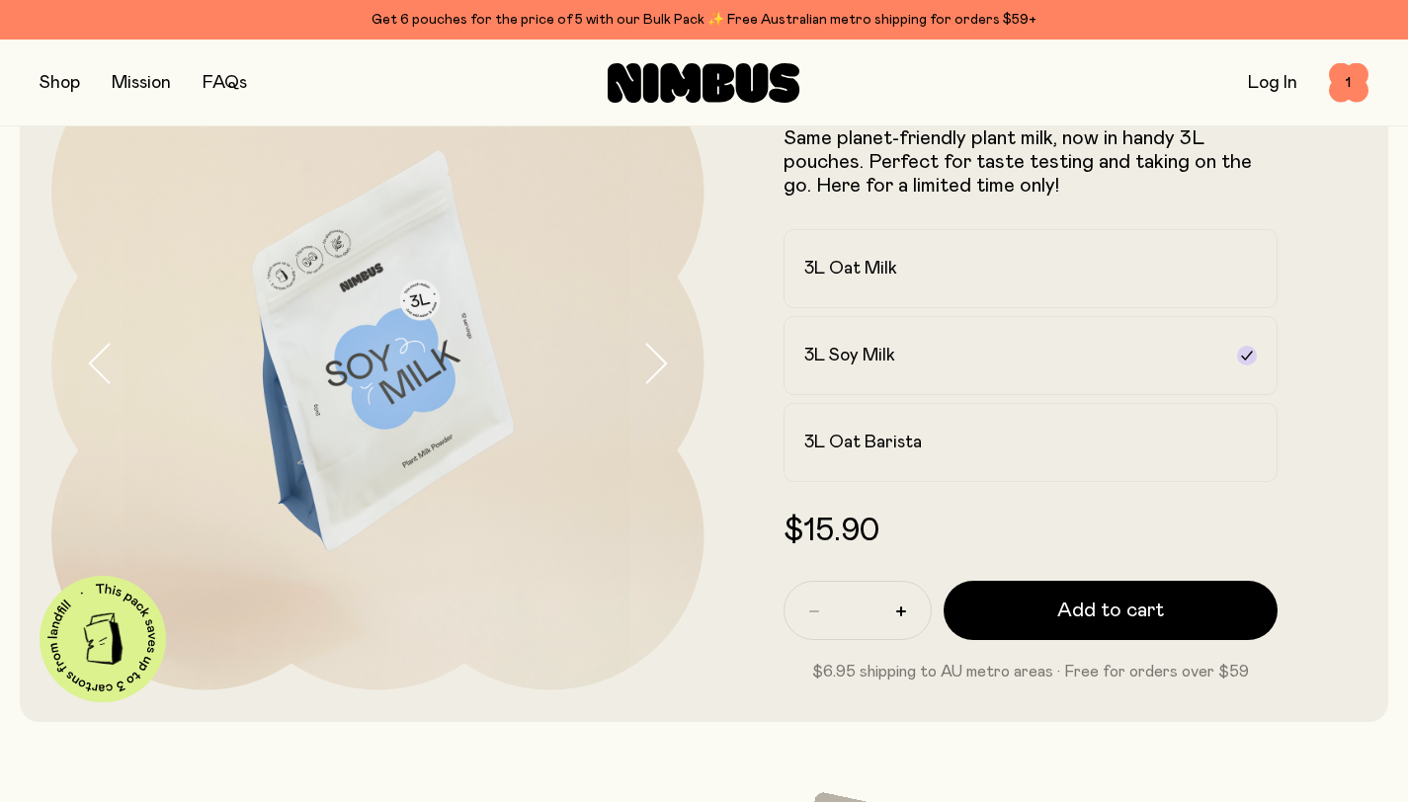
click at [64, 82] on button "button" at bounding box center [60, 83] width 41 height 28
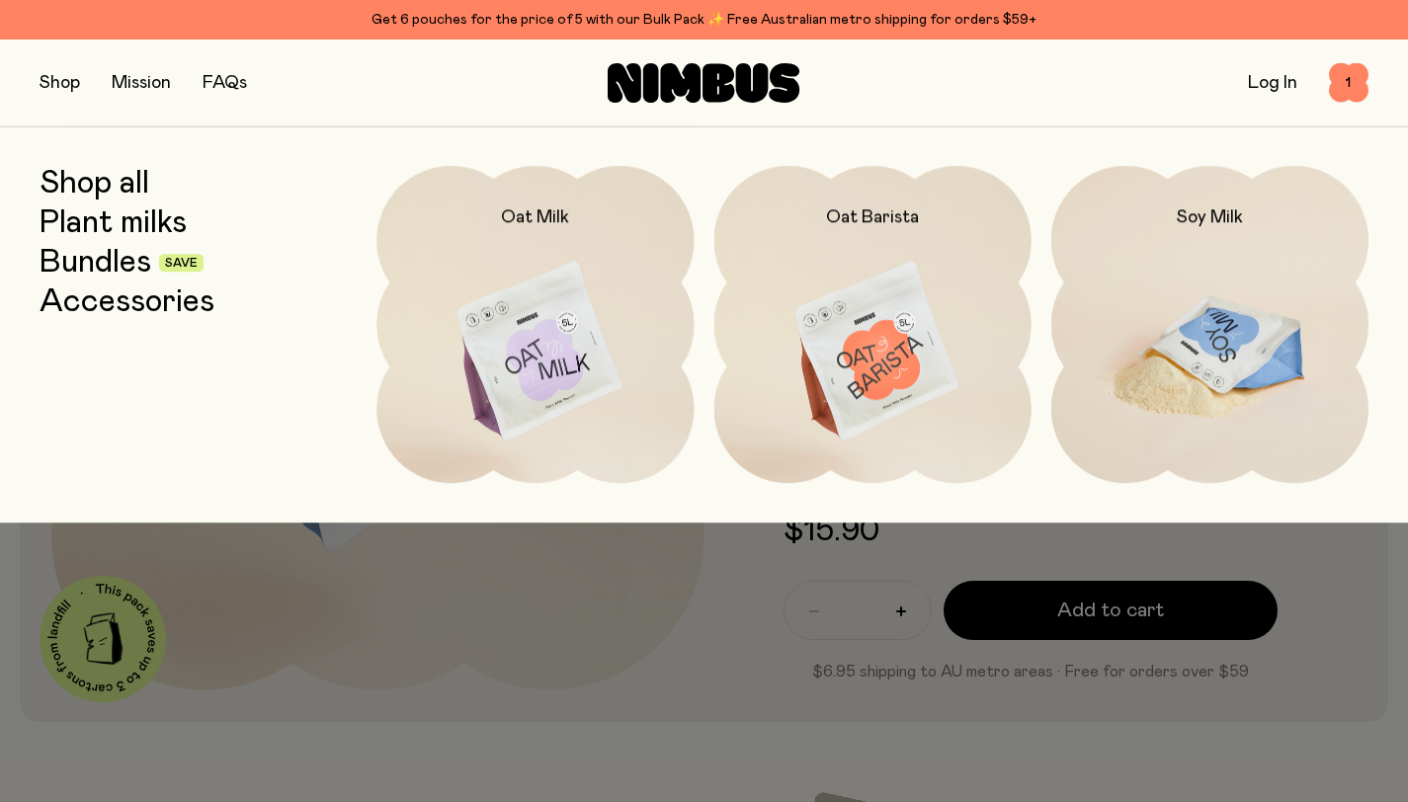
click at [1198, 351] on img at bounding box center [1209, 352] width 317 height 372
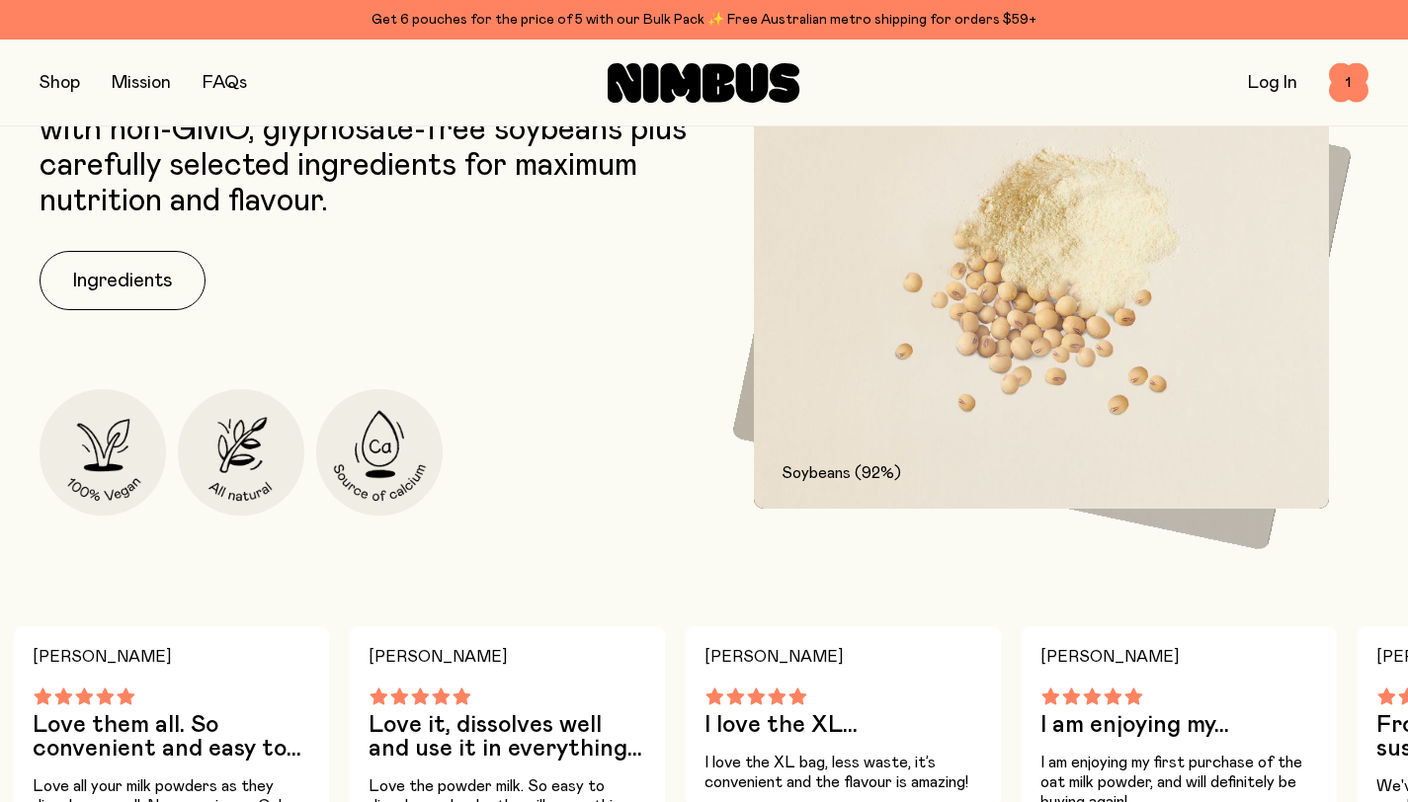
scroll to position [1009, 0]
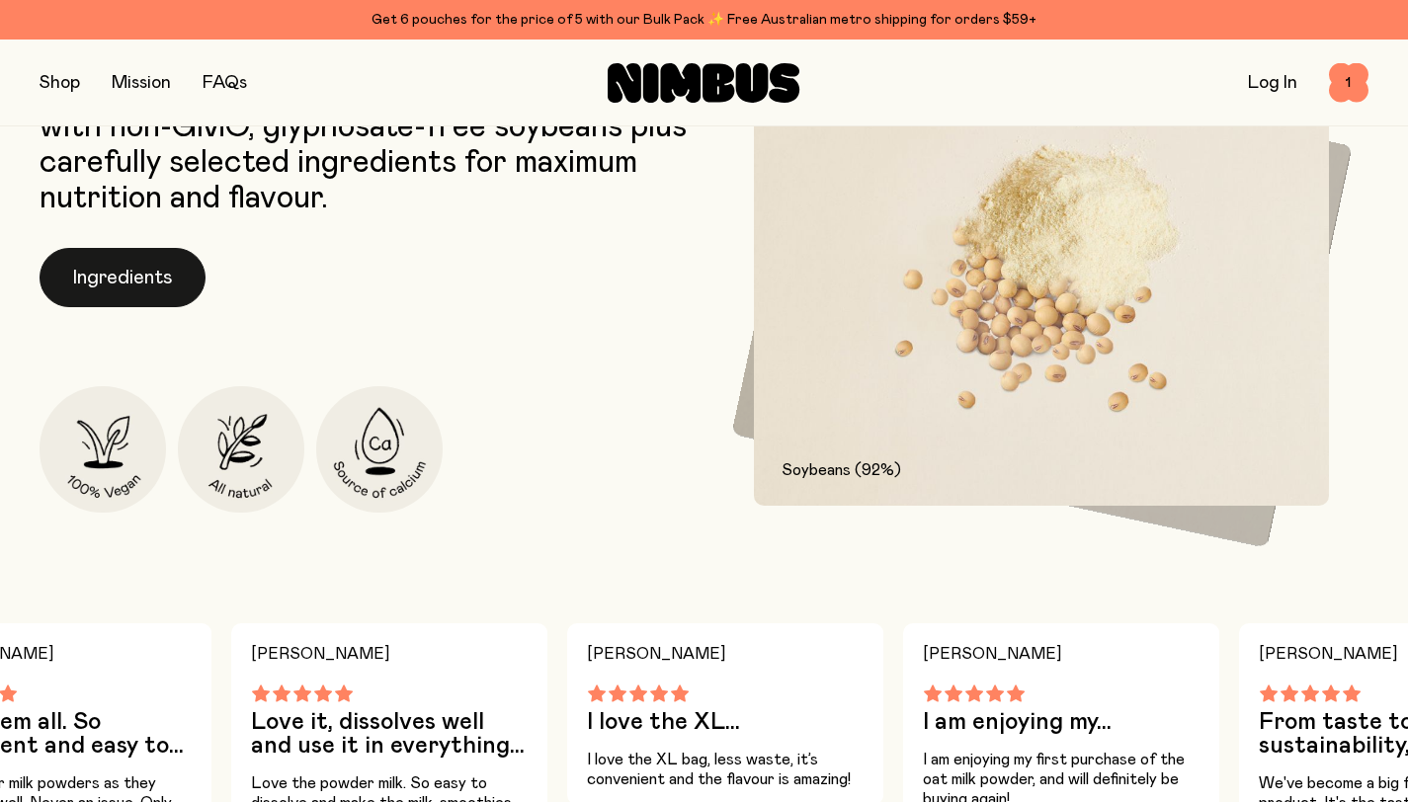
click at [141, 286] on button "Ingredients" at bounding box center [123, 277] width 166 height 59
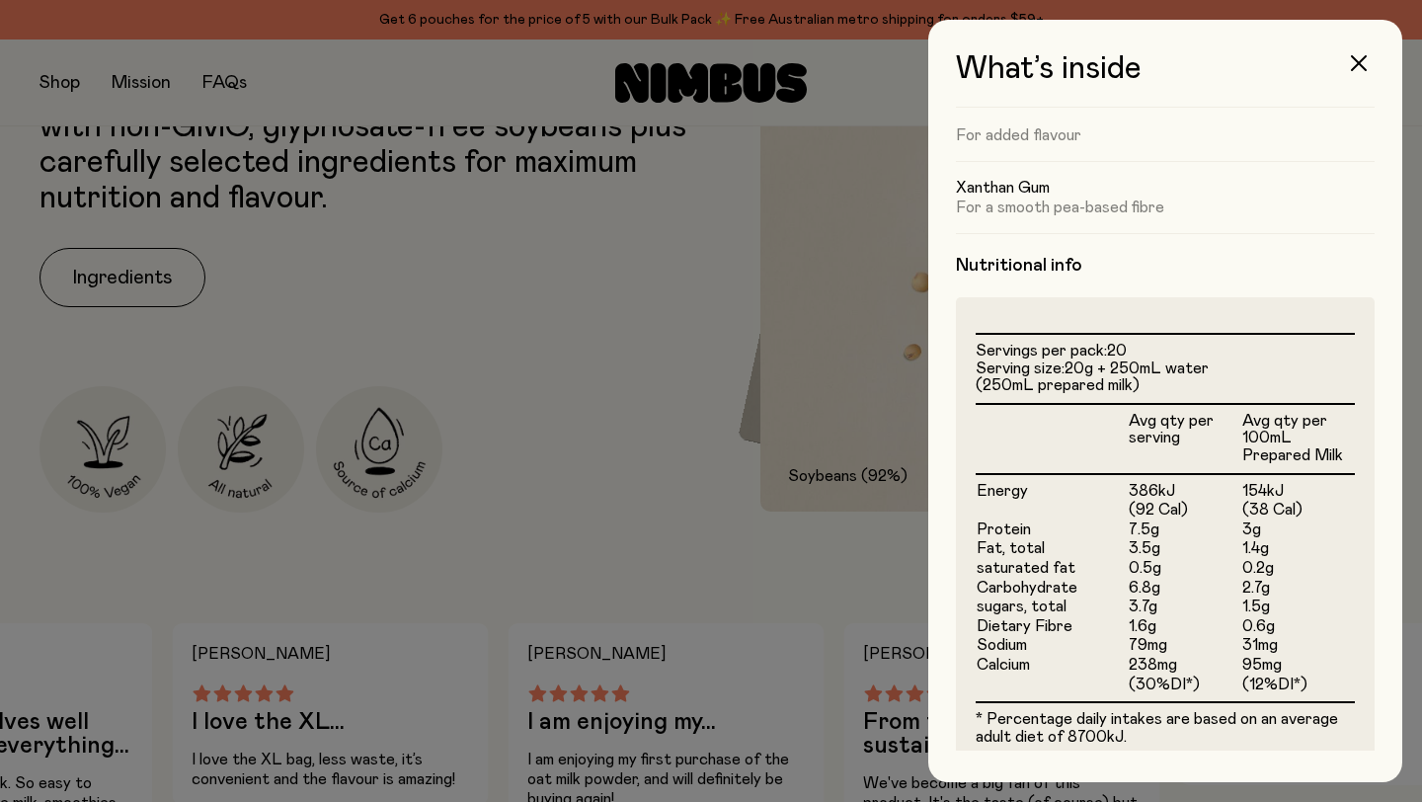
scroll to position [401, 0]
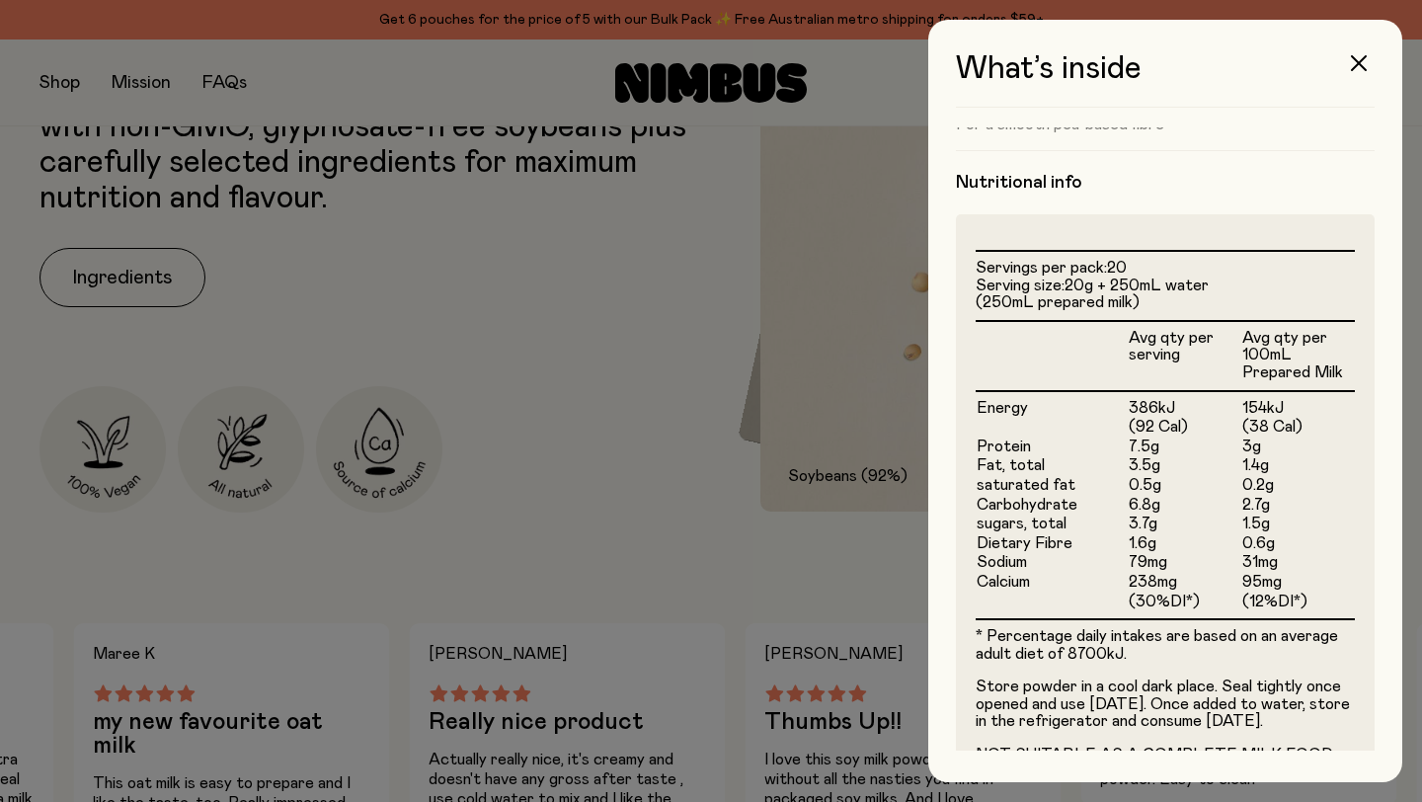
click at [1251, 525] on td "1.5g" at bounding box center [1299, 525] width 114 height 20
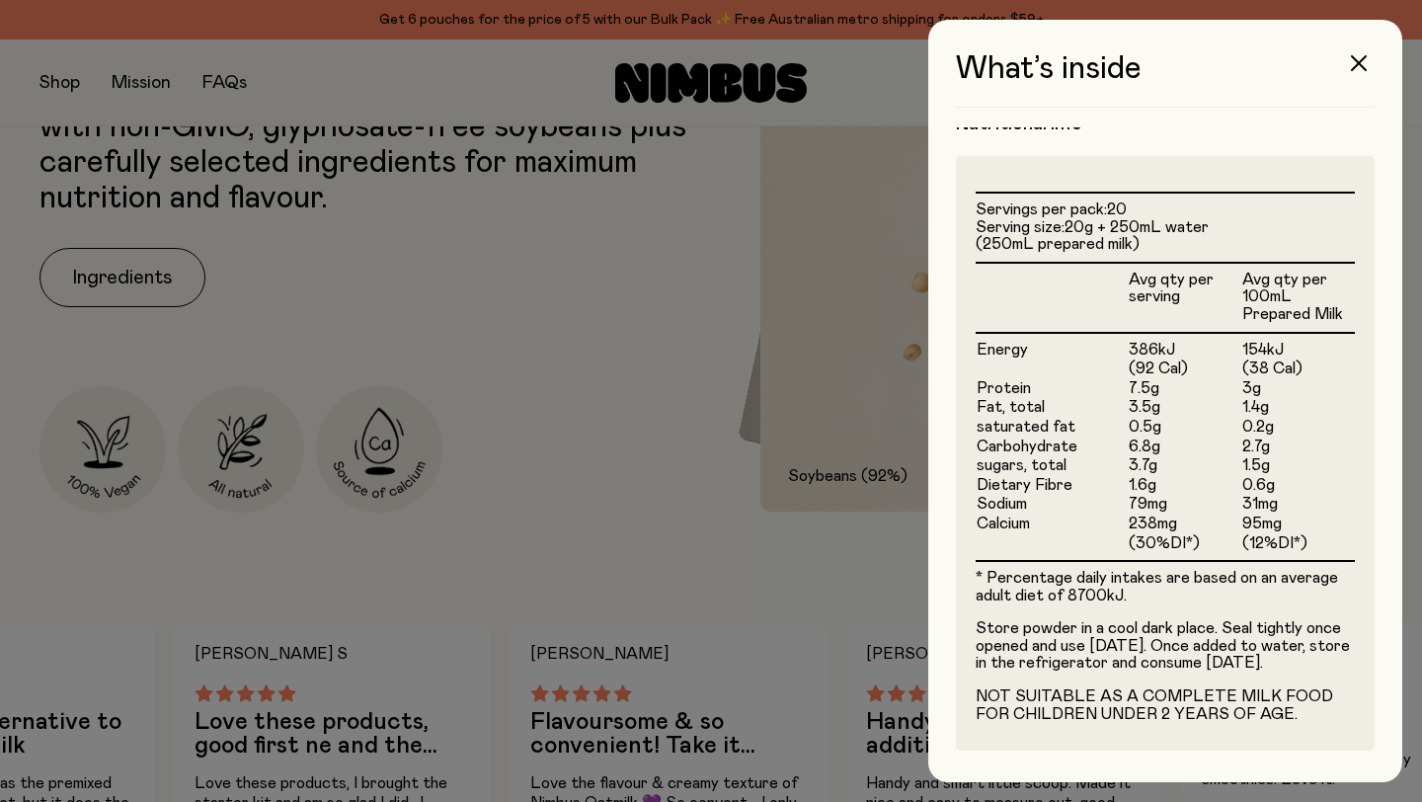
scroll to position [477, 0]
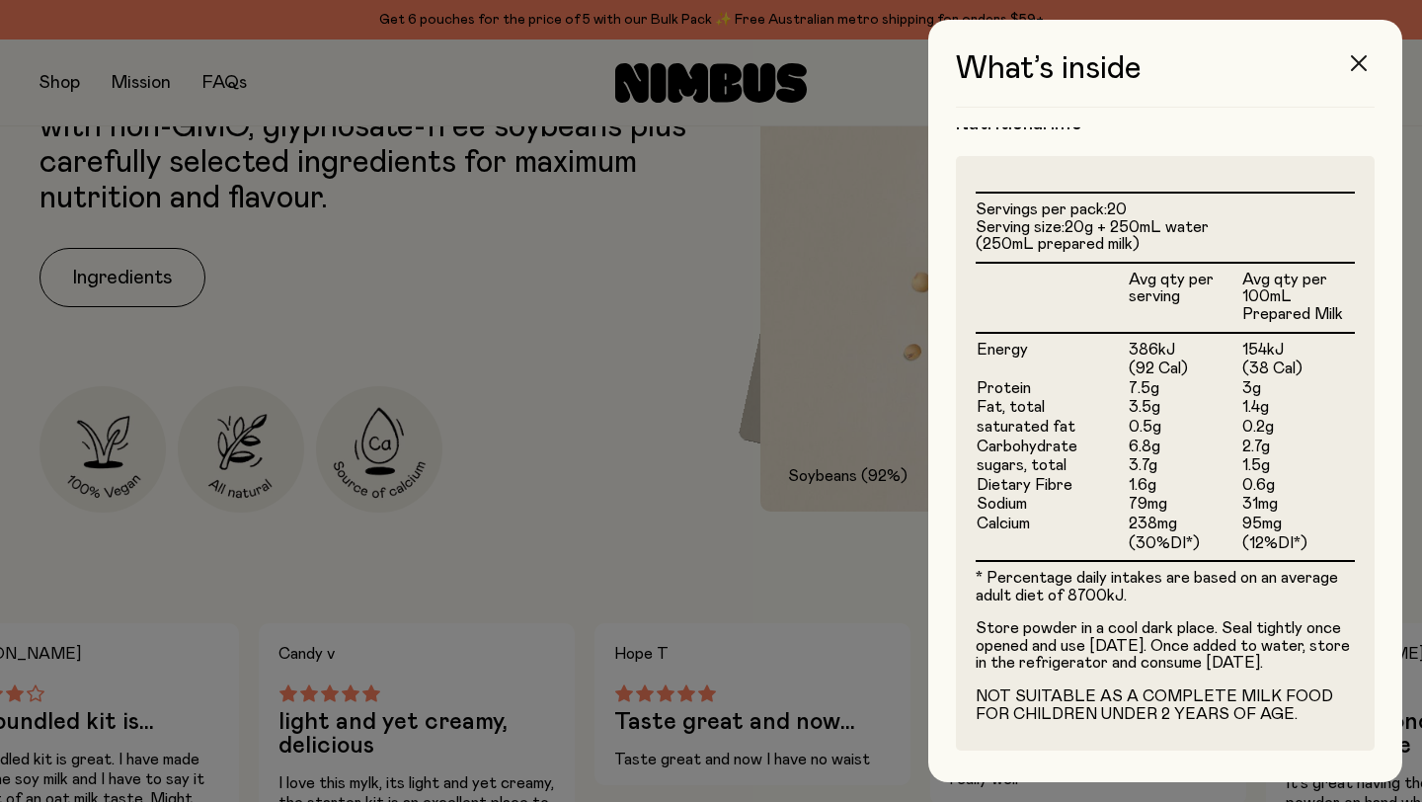
click at [1363, 64] on icon "button" at bounding box center [1359, 63] width 16 height 16
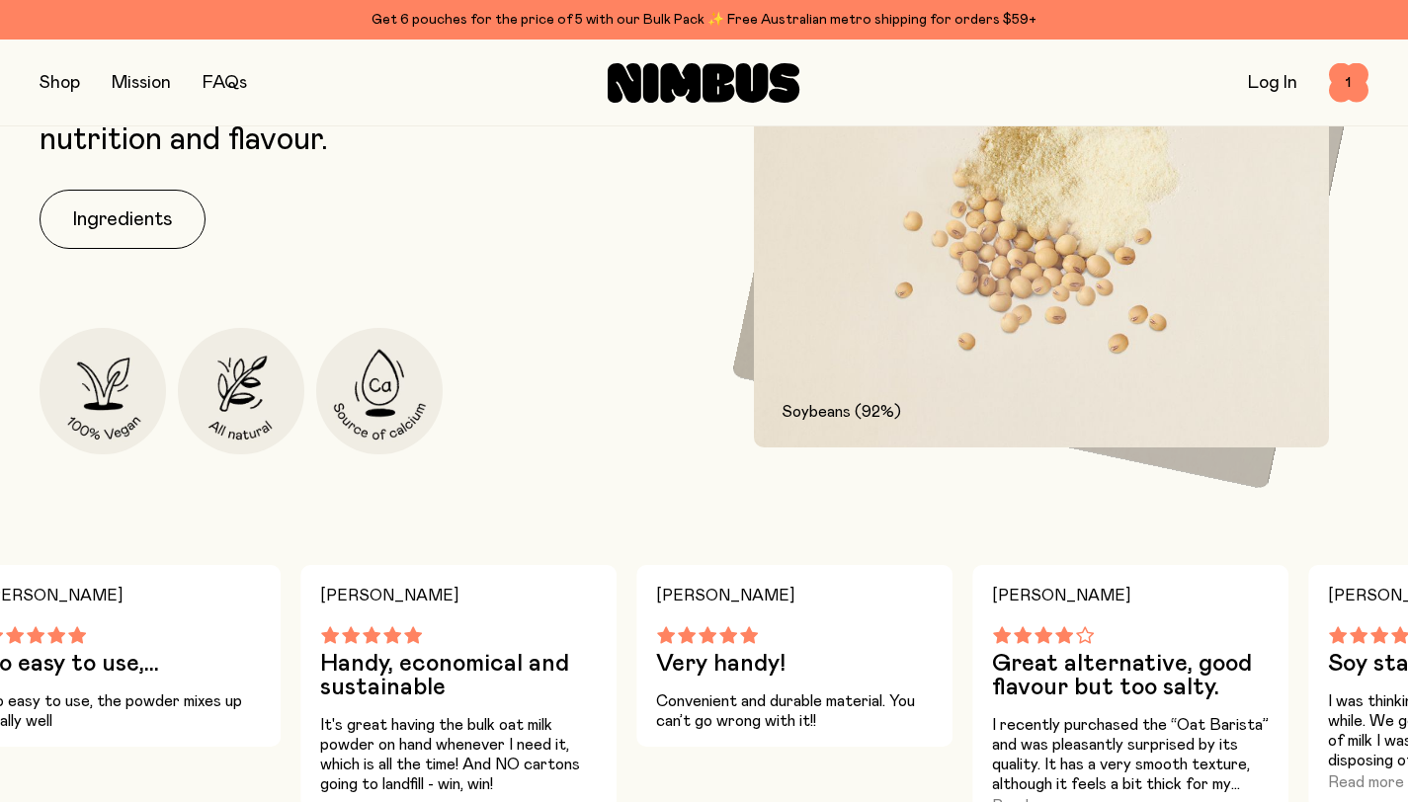
scroll to position [1722, 0]
